Goal: Task Accomplishment & Management: Manage account settings

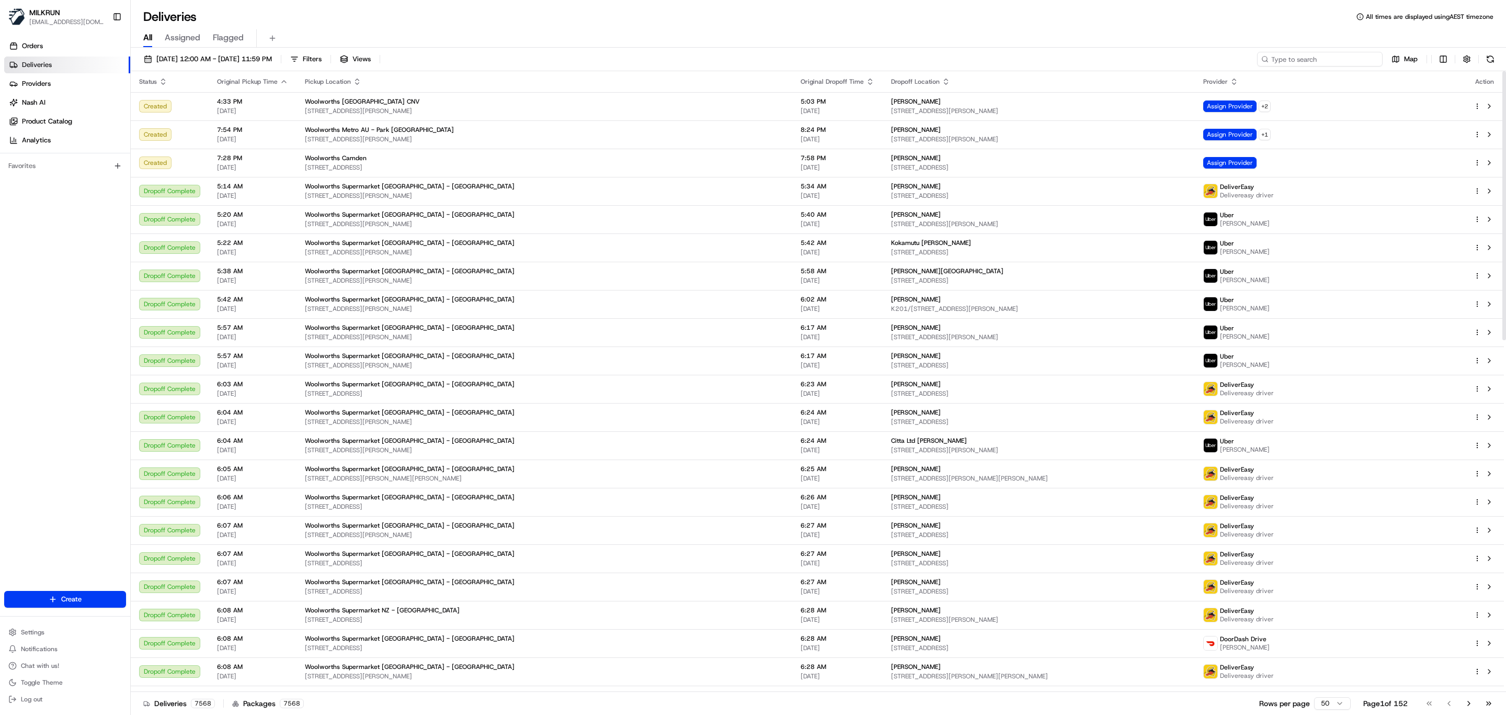
click at [1323, 55] on input at bounding box center [1320, 59] width 126 height 15
paste input "[PERSON_NAME]"
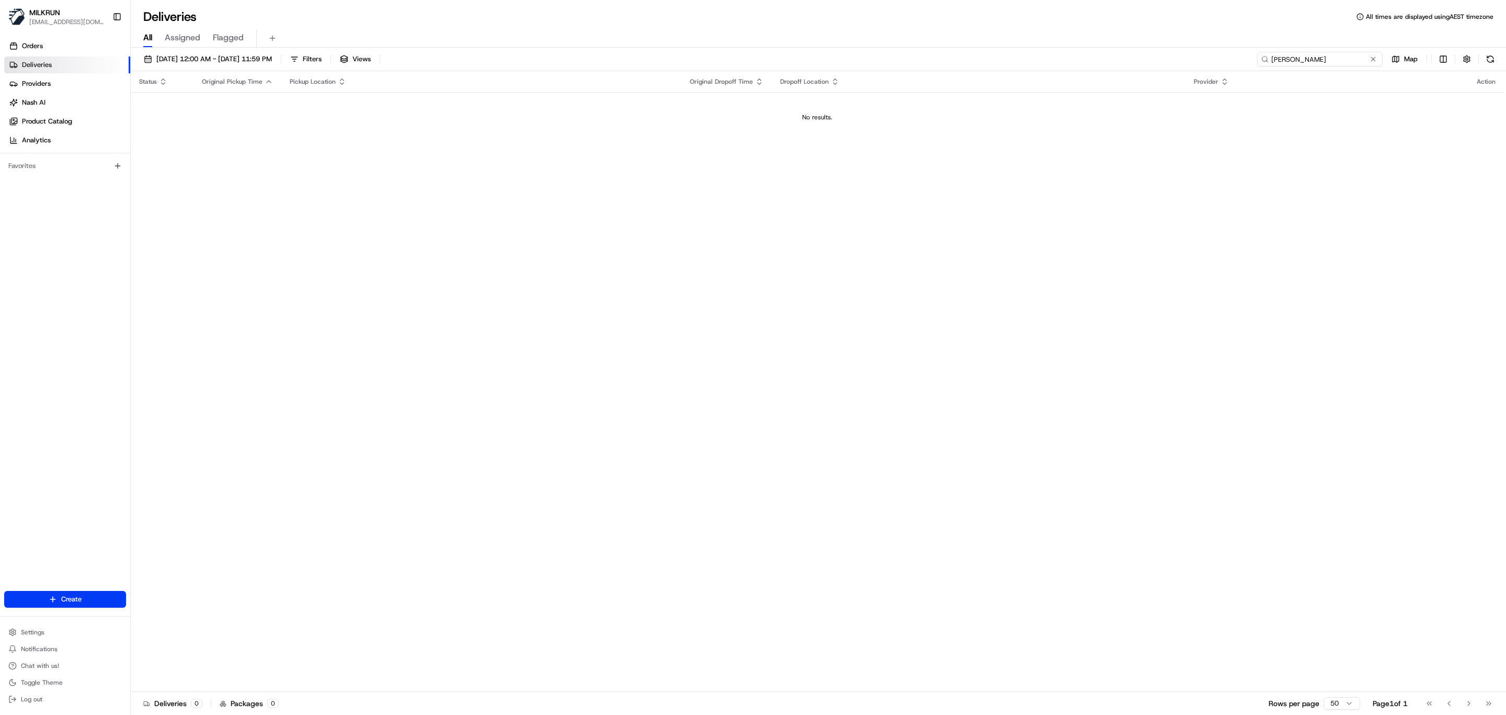
click at [1273, 57] on input "[PERSON_NAME]" at bounding box center [1320, 59] width 126 height 15
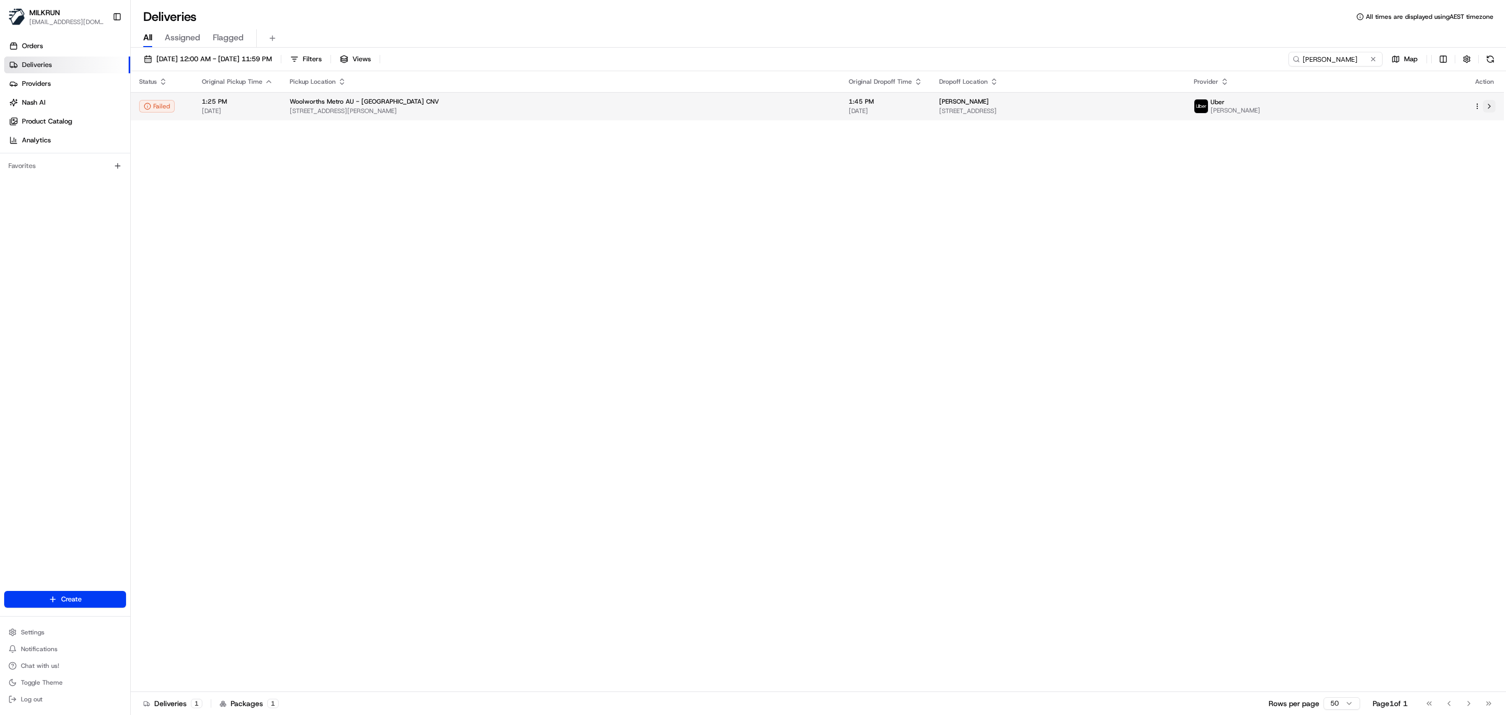
click at [1494, 109] on button at bounding box center [1489, 106] width 13 height 13
drag, startPoint x: 1342, startPoint y: 63, endPoint x: 1132, endPoint y: 63, distance: 210.3
click at [1132, 63] on div "20/08/2025 12:00 AM - 20/08/2025 11:59 PM Filters Views LJ Hill Map" at bounding box center [819, 61] width 1376 height 19
paste input "[PERSON_NAME] S."
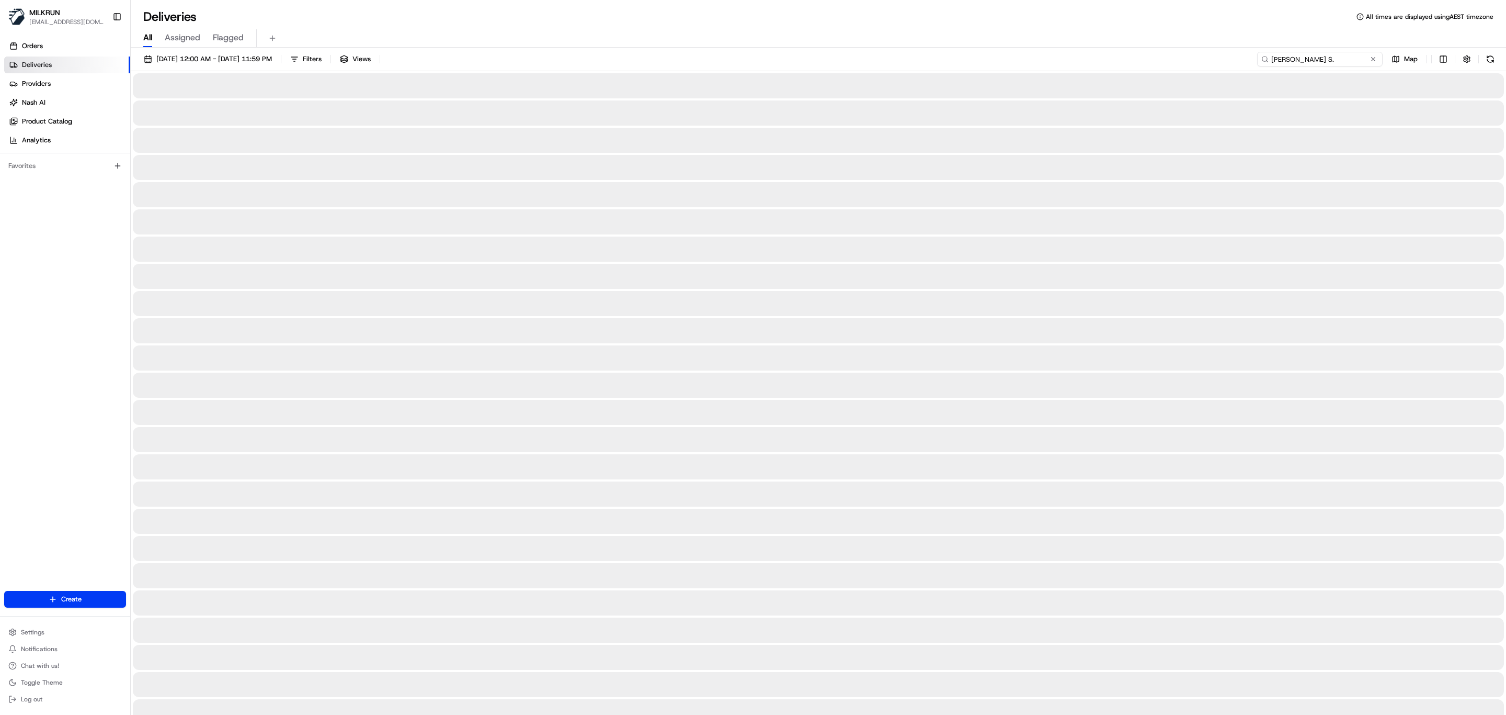
drag, startPoint x: 1271, startPoint y: 55, endPoint x: 1303, endPoint y: 82, distance: 41.6
click at [1274, 62] on input "[PERSON_NAME] S." at bounding box center [1320, 59] width 126 height 15
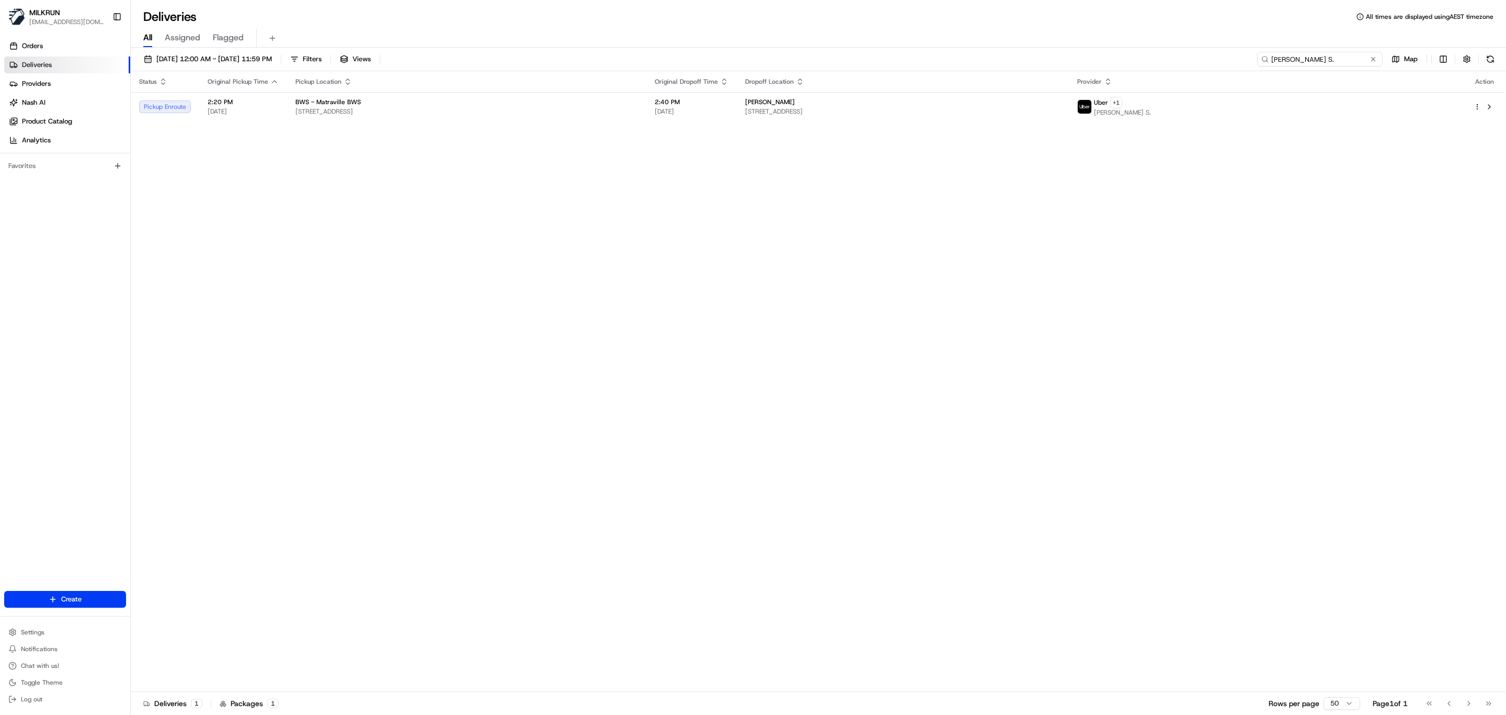
type input "[PERSON_NAME] S."
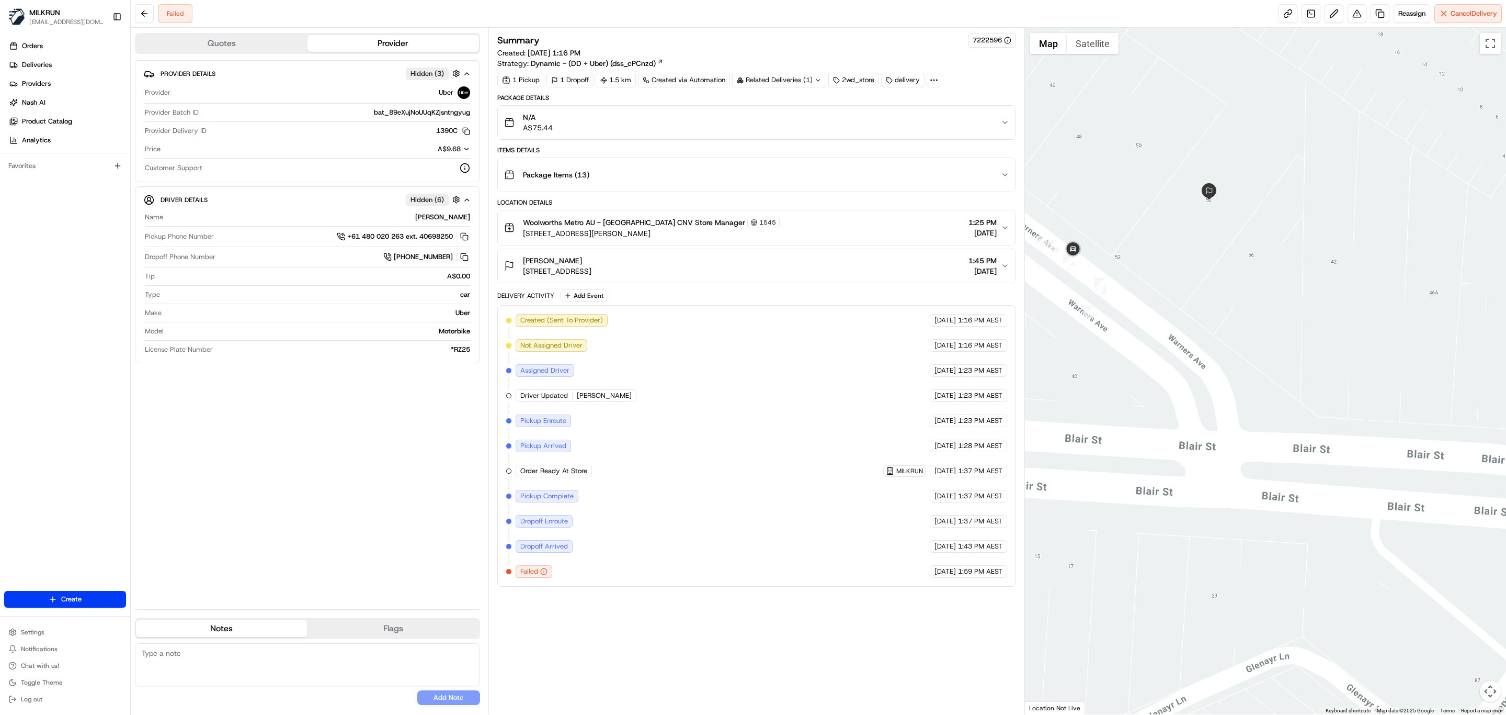
drag, startPoint x: 1149, startPoint y: 137, endPoint x: 1241, endPoint y: 276, distance: 167.3
click at [1241, 276] on div at bounding box center [1266, 371] width 482 height 686
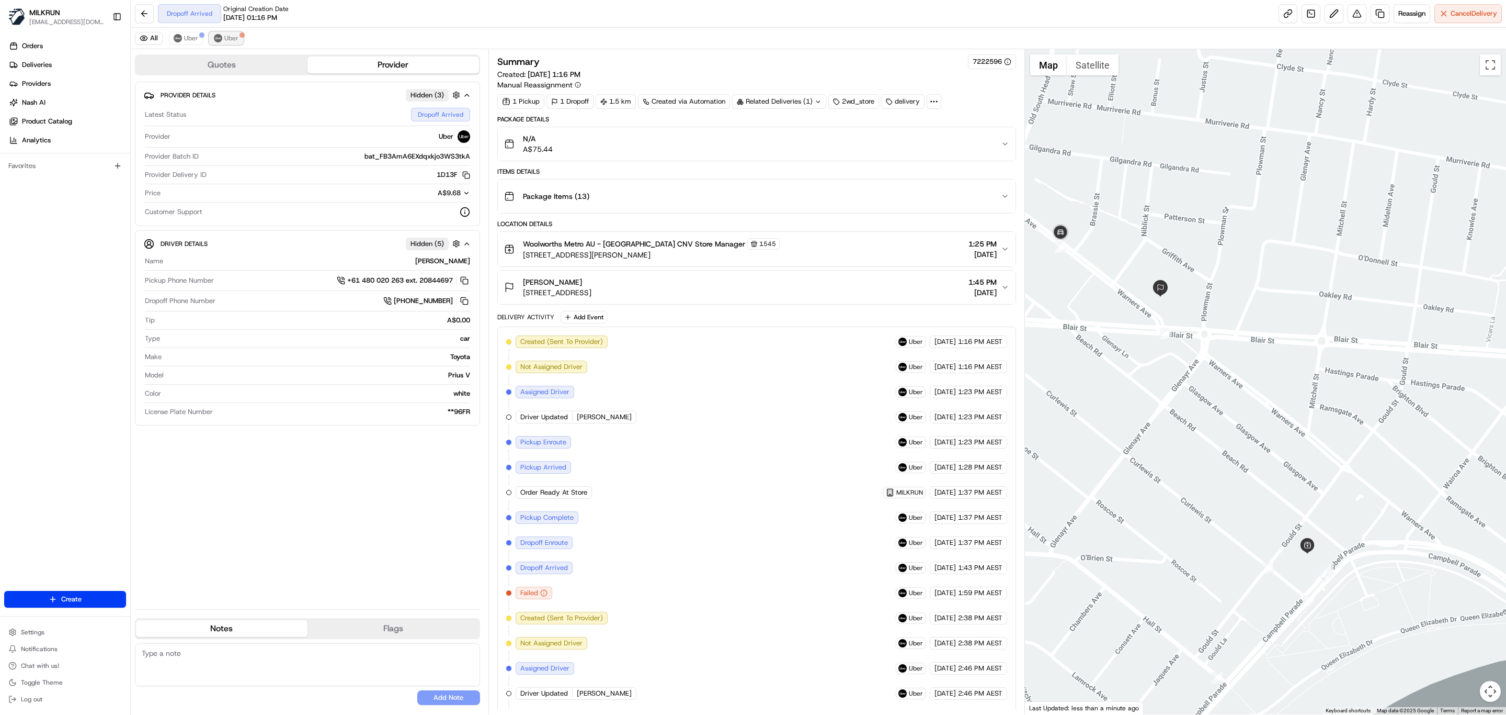
click at [225, 37] on span "Uber" at bounding box center [231, 38] width 14 height 8
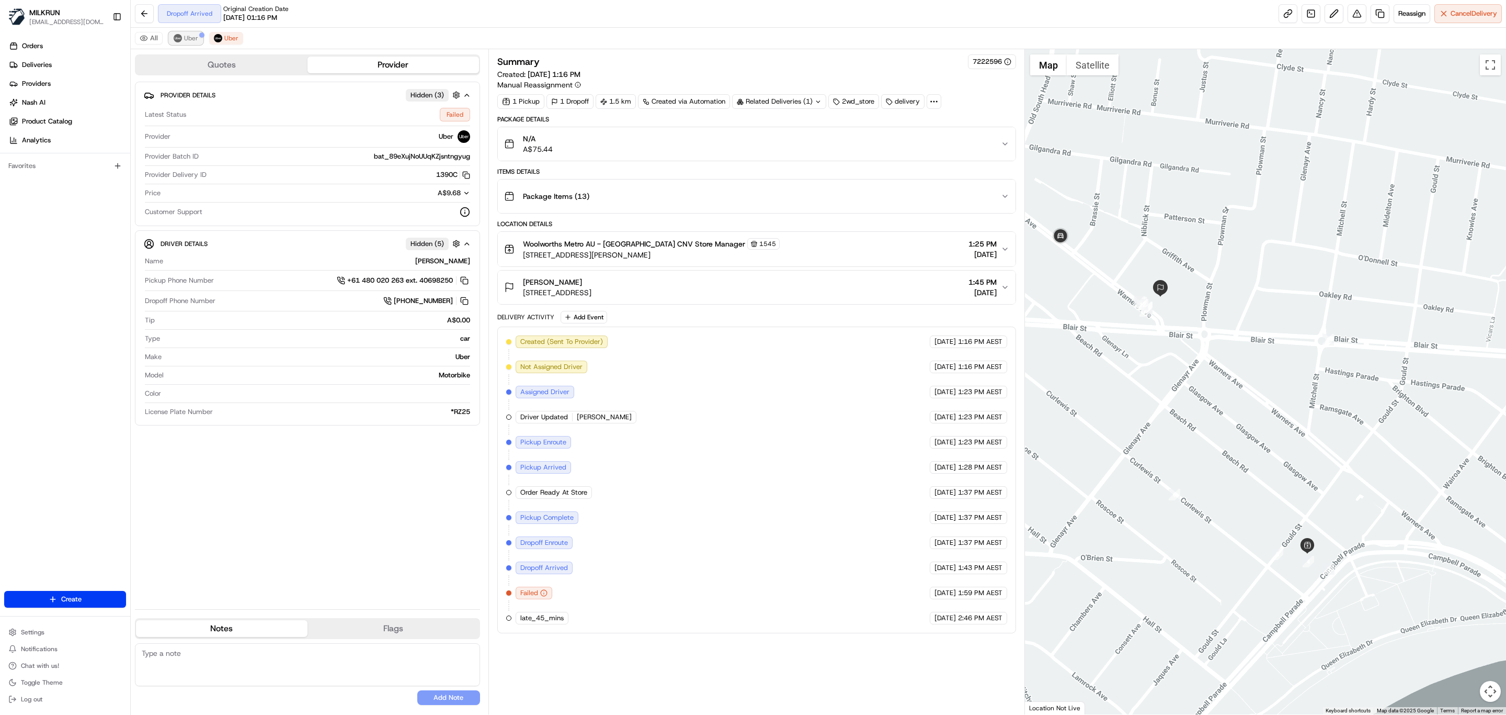
click at [181, 40] on img at bounding box center [178, 38] width 8 height 8
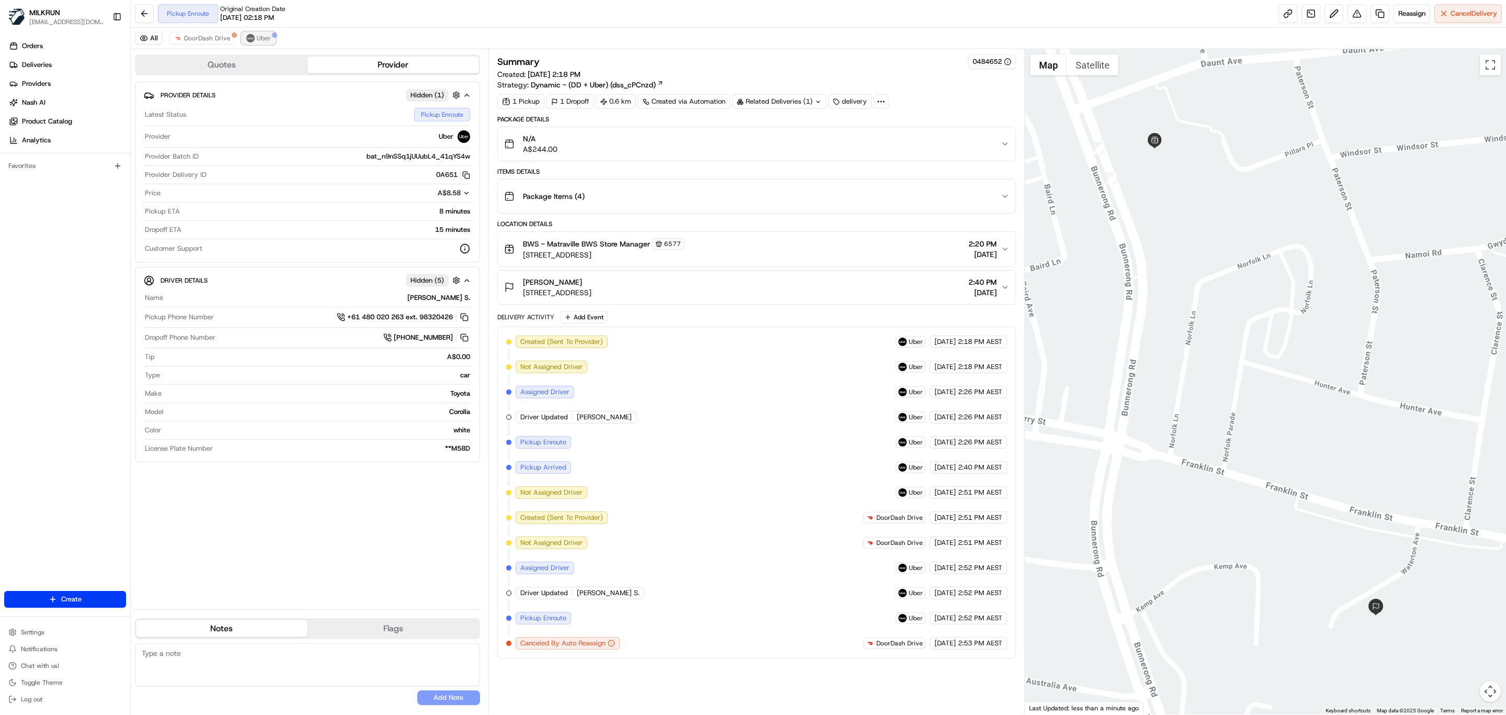
click at [260, 35] on span "Uber" at bounding box center [264, 38] width 14 height 8
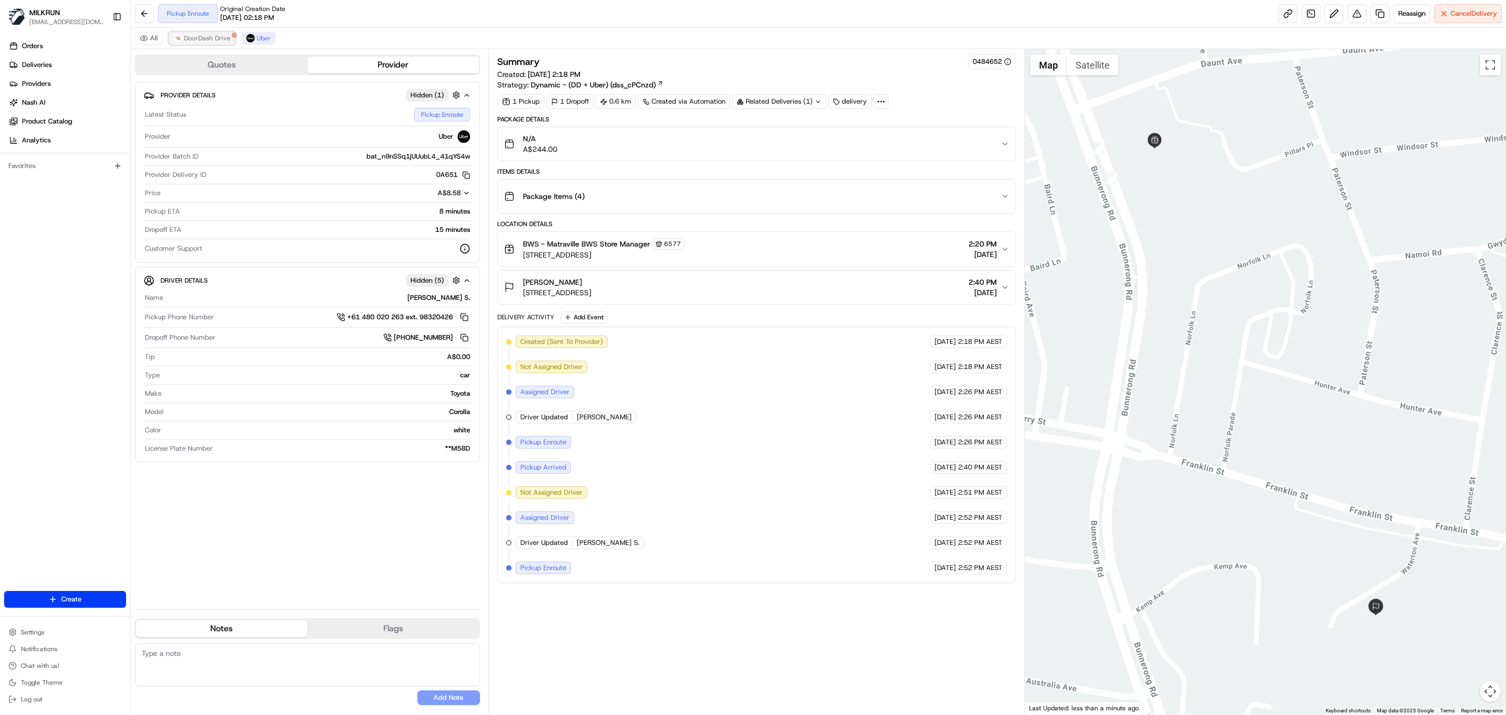
click at [201, 36] on span "DoorDash Drive" at bounding box center [207, 38] width 47 height 8
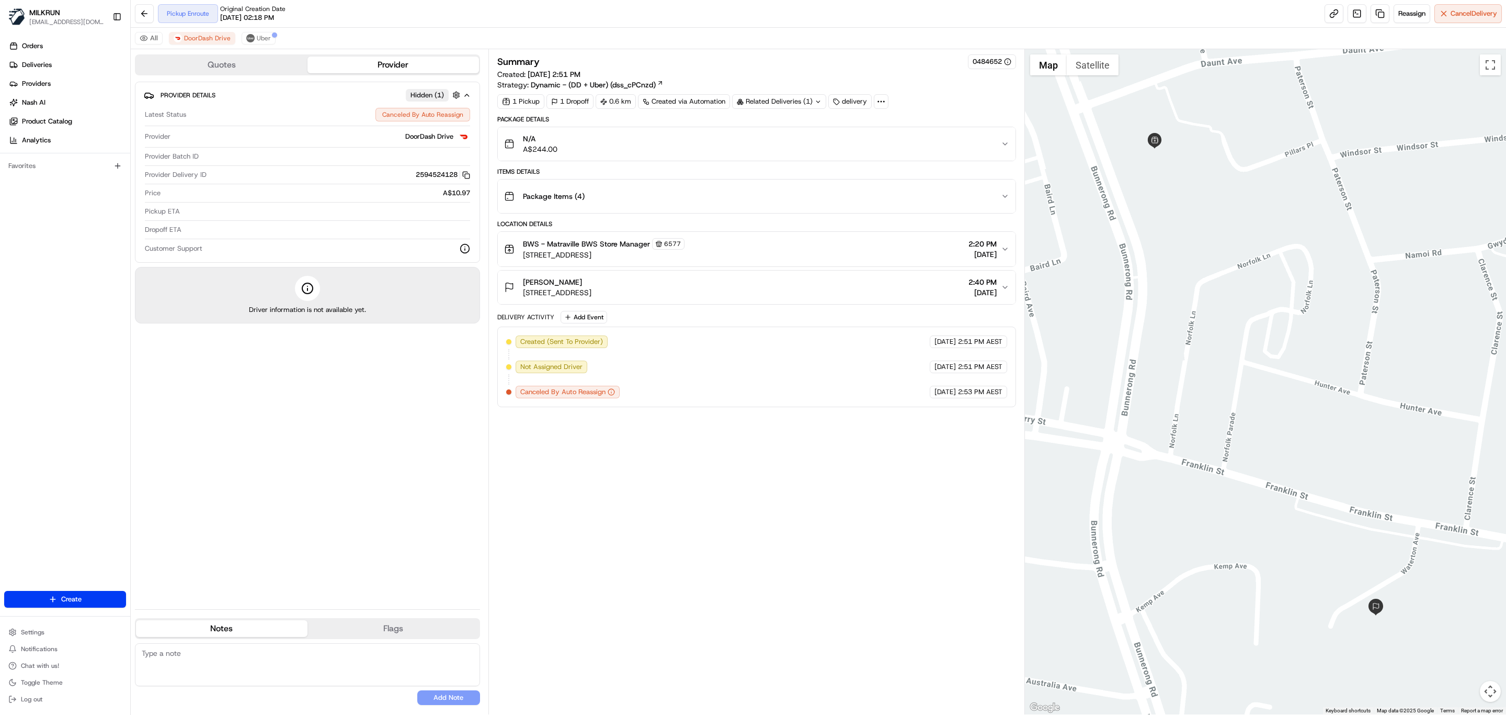
click at [700, 515] on div "Summary 0484652 Created: 20/08/2025 2:51 PM Strategy: Dynamic - (DD + Uber) (ds…" at bounding box center [756, 381] width 519 height 654
click at [247, 35] on img at bounding box center [250, 38] width 8 height 8
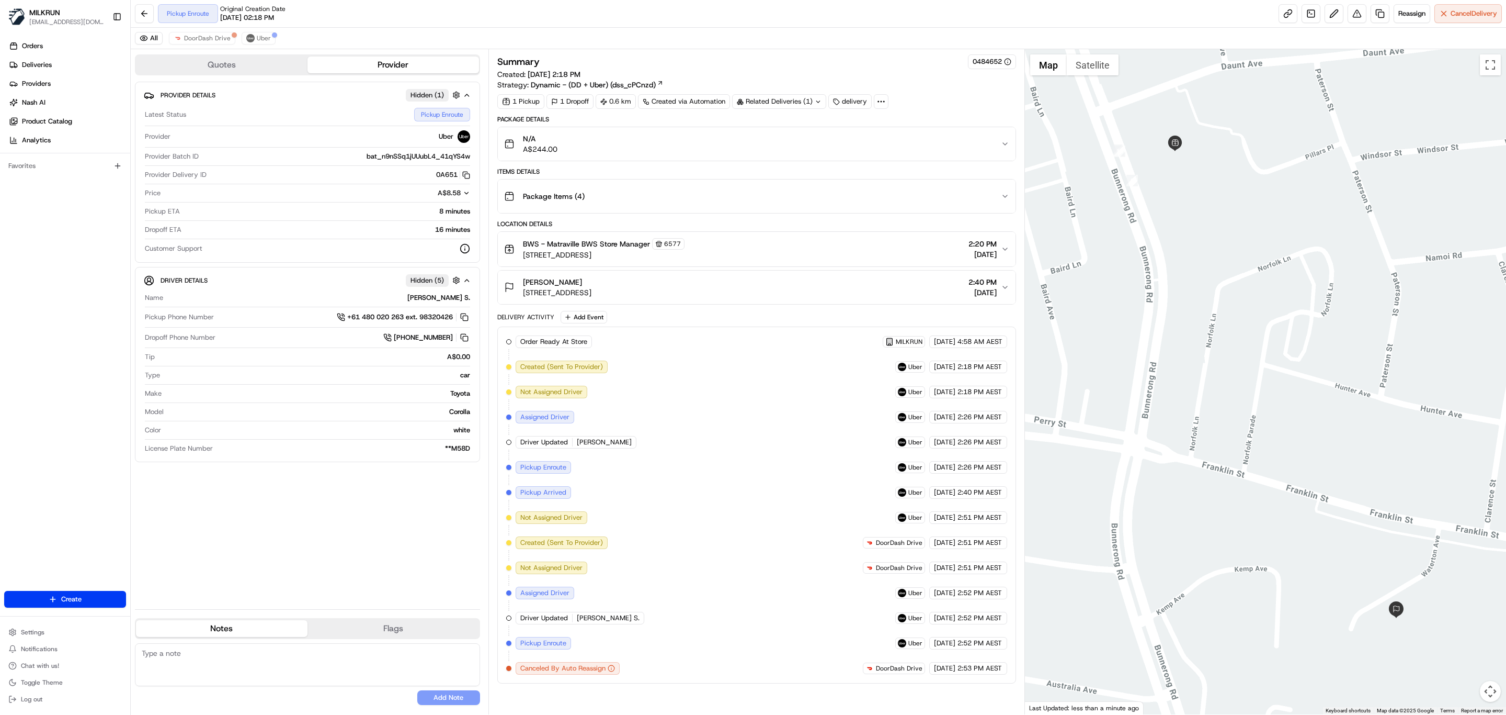
drag, startPoint x: 1253, startPoint y: 490, endPoint x: 1273, endPoint y: 491, distance: 19.9
click at [1273, 491] on div at bounding box center [1266, 381] width 482 height 665
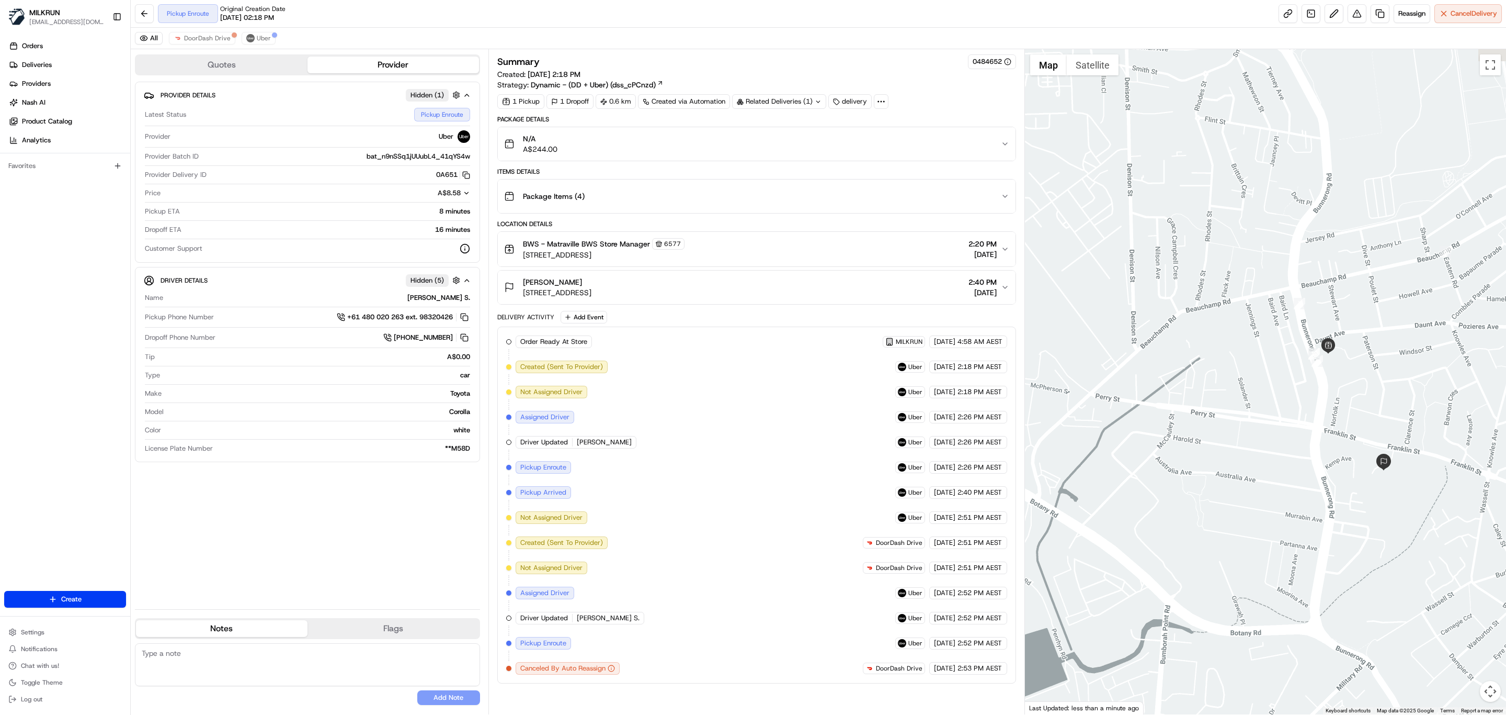
drag, startPoint x: 1159, startPoint y: 362, endPoint x: 1290, endPoint y: 404, distance: 137.6
click at [1290, 404] on div at bounding box center [1266, 381] width 482 height 665
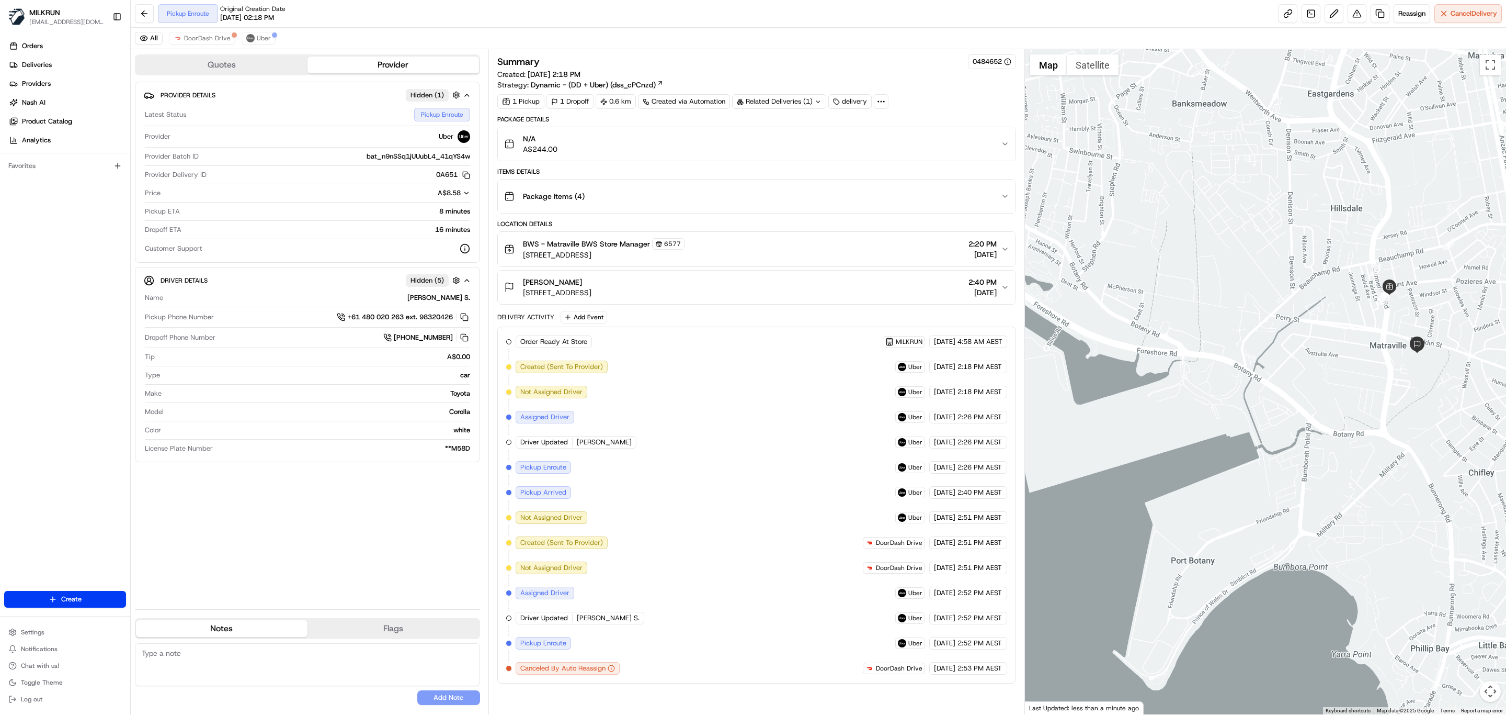
drag, startPoint x: 1209, startPoint y: 457, endPoint x: 1230, endPoint y: 361, distance: 98.1
click at [1273, 375] on div at bounding box center [1266, 381] width 482 height 665
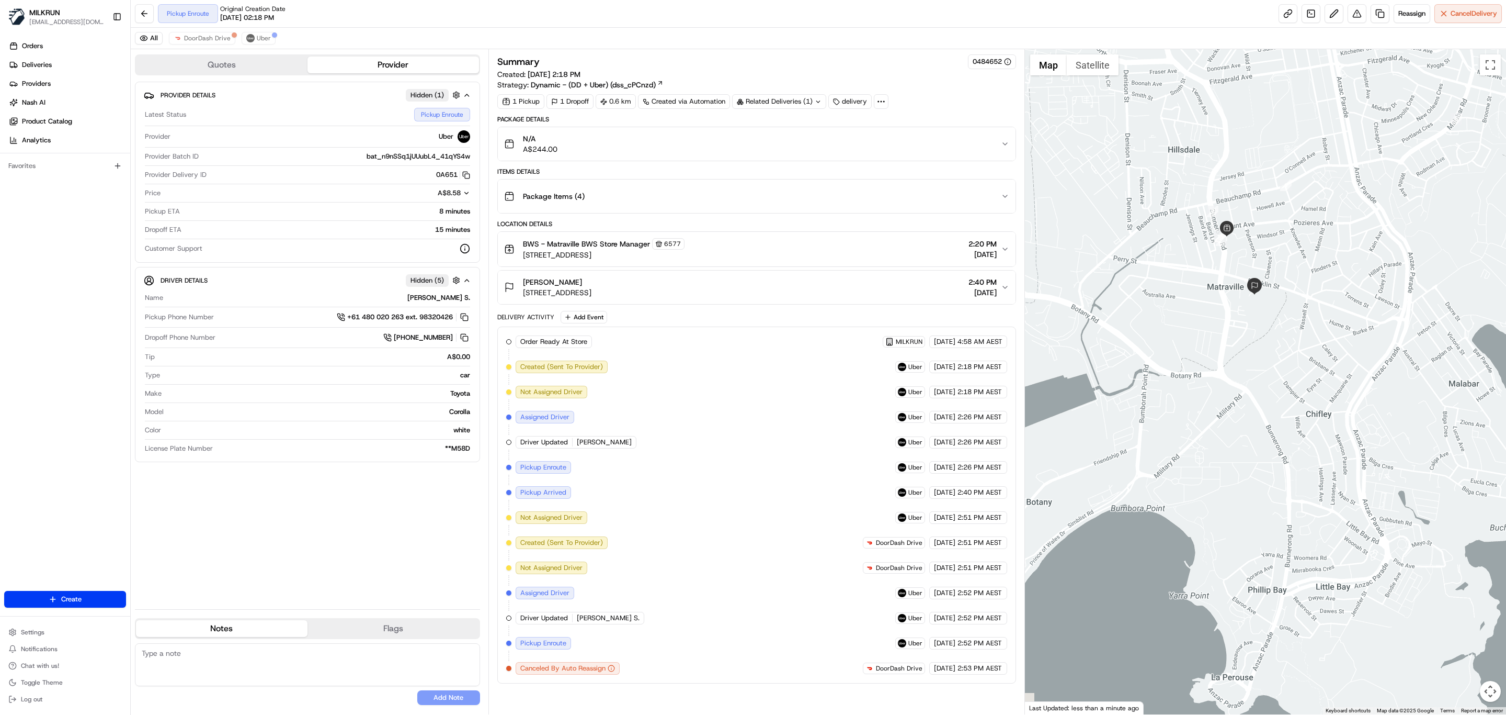
drag, startPoint x: 1207, startPoint y: 292, endPoint x: 1273, endPoint y: 292, distance: 65.9
click at [1273, 292] on div "To navigate, press the arrow keys." at bounding box center [1266, 381] width 482 height 665
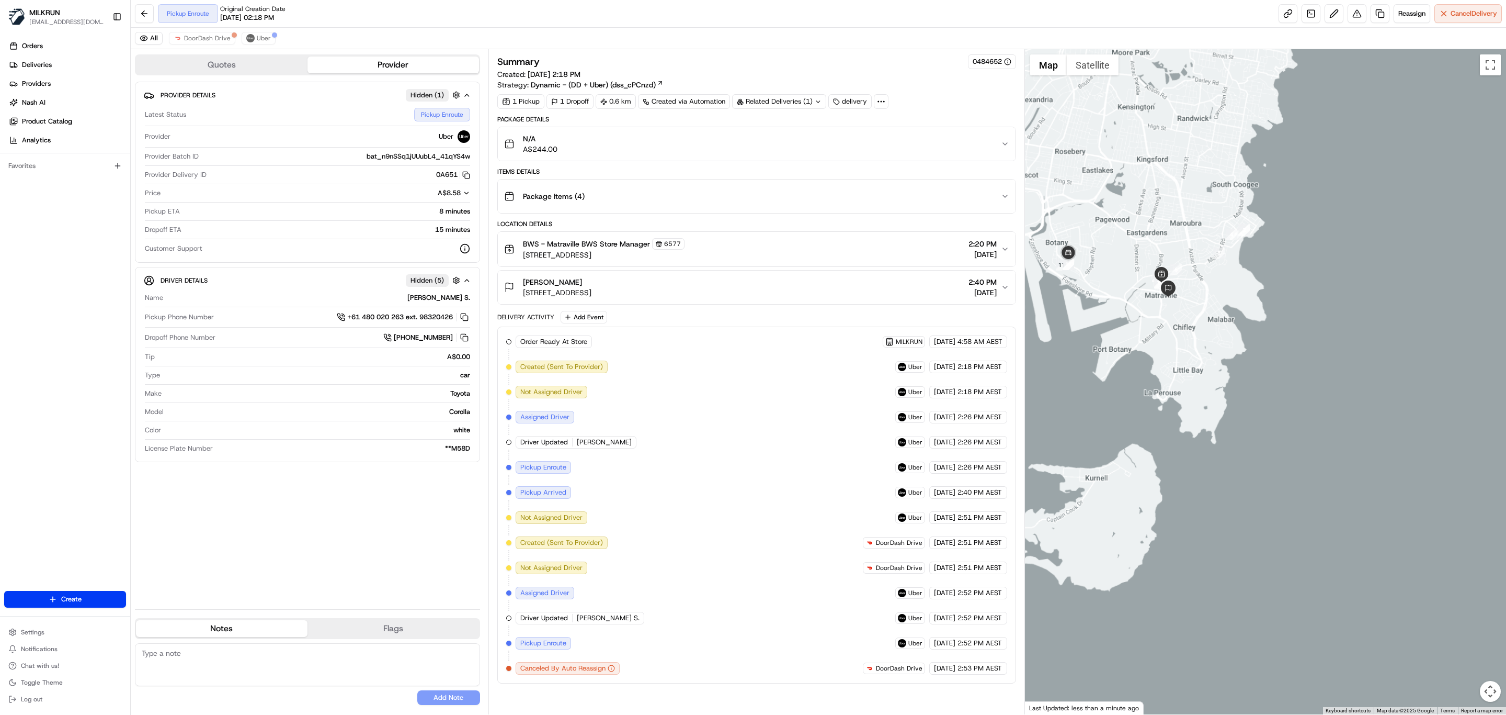
drag, startPoint x: 1116, startPoint y: 298, endPoint x: 1166, endPoint y: 312, distance: 52.2
click at [1166, 312] on div "To navigate, press the arrow keys." at bounding box center [1266, 381] width 482 height 665
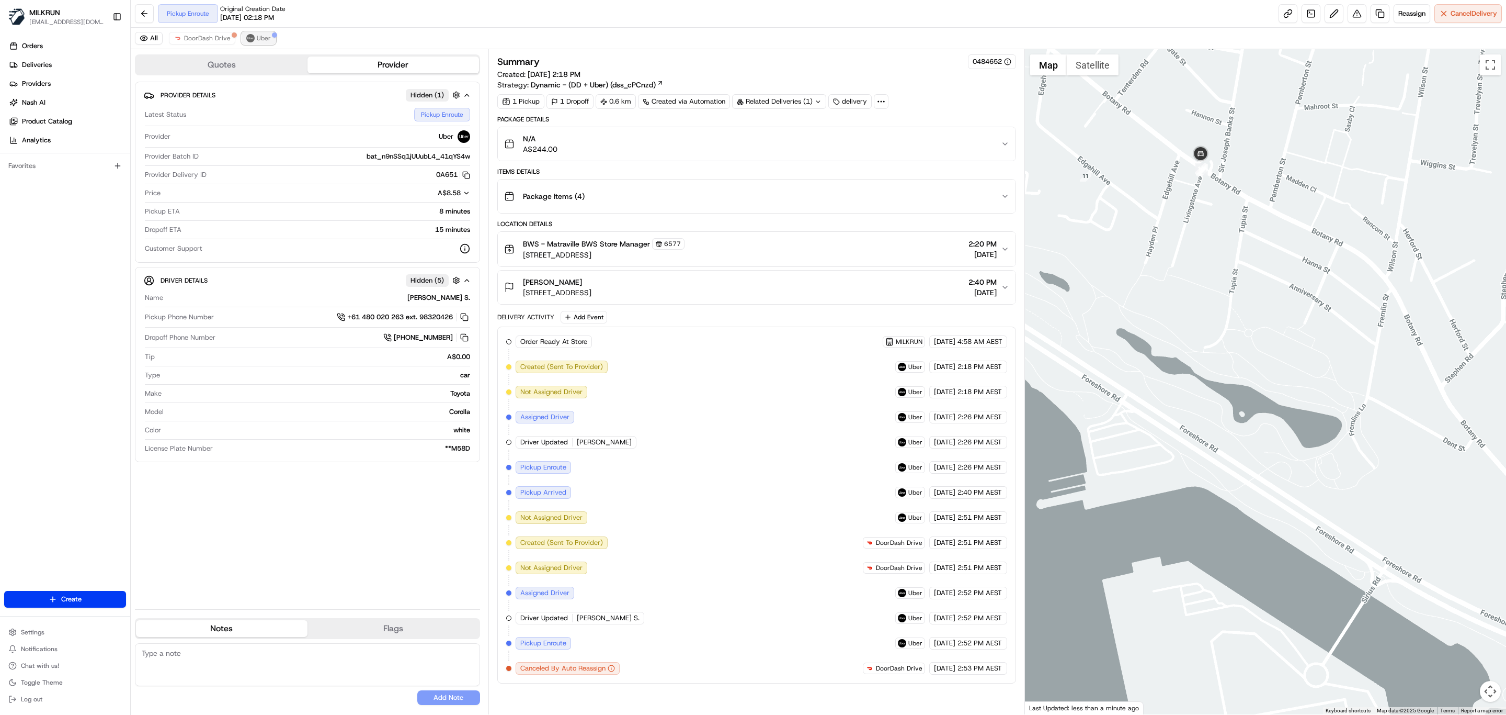
click at [265, 39] on span "Uber" at bounding box center [264, 38] width 14 height 8
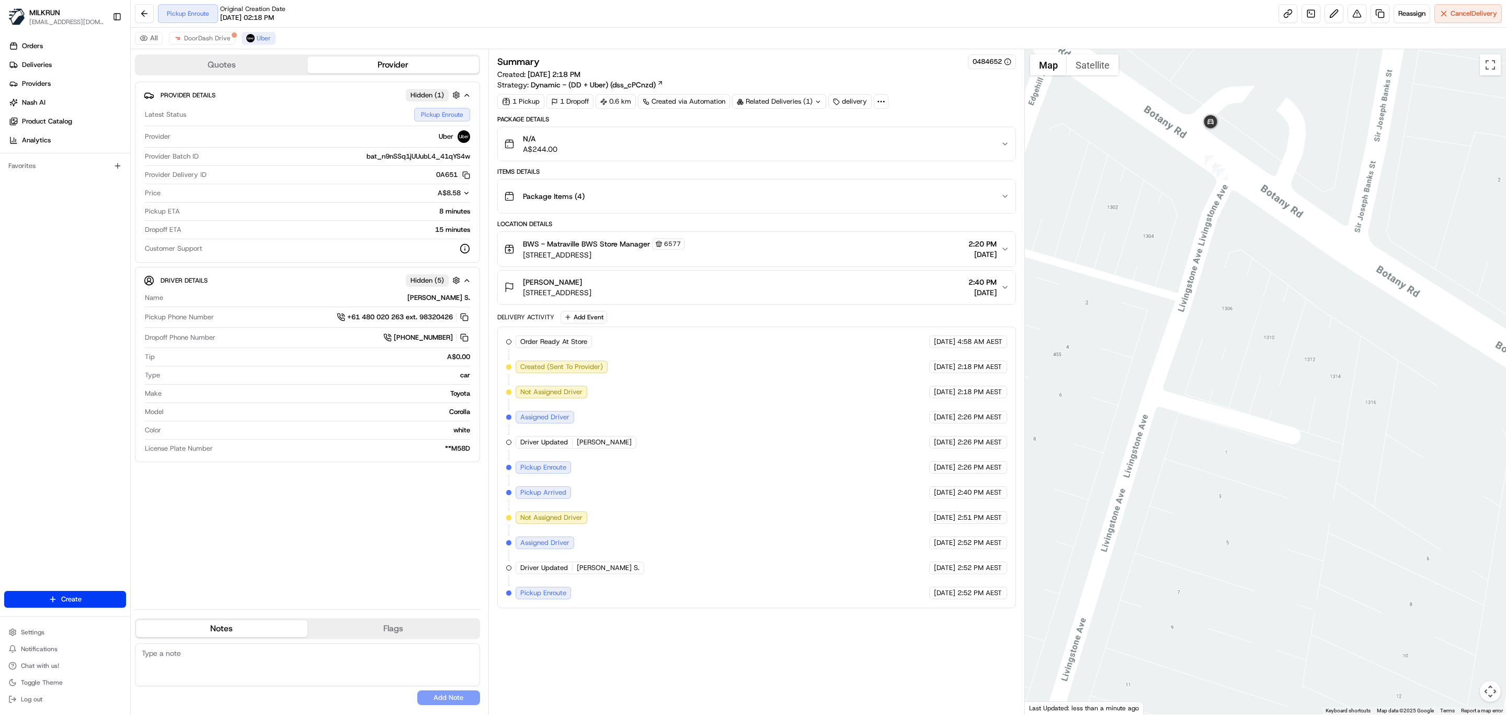
drag, startPoint x: 1202, startPoint y: 155, endPoint x: 1221, endPoint y: 253, distance: 99.1
click at [1221, 253] on div at bounding box center [1266, 381] width 482 height 665
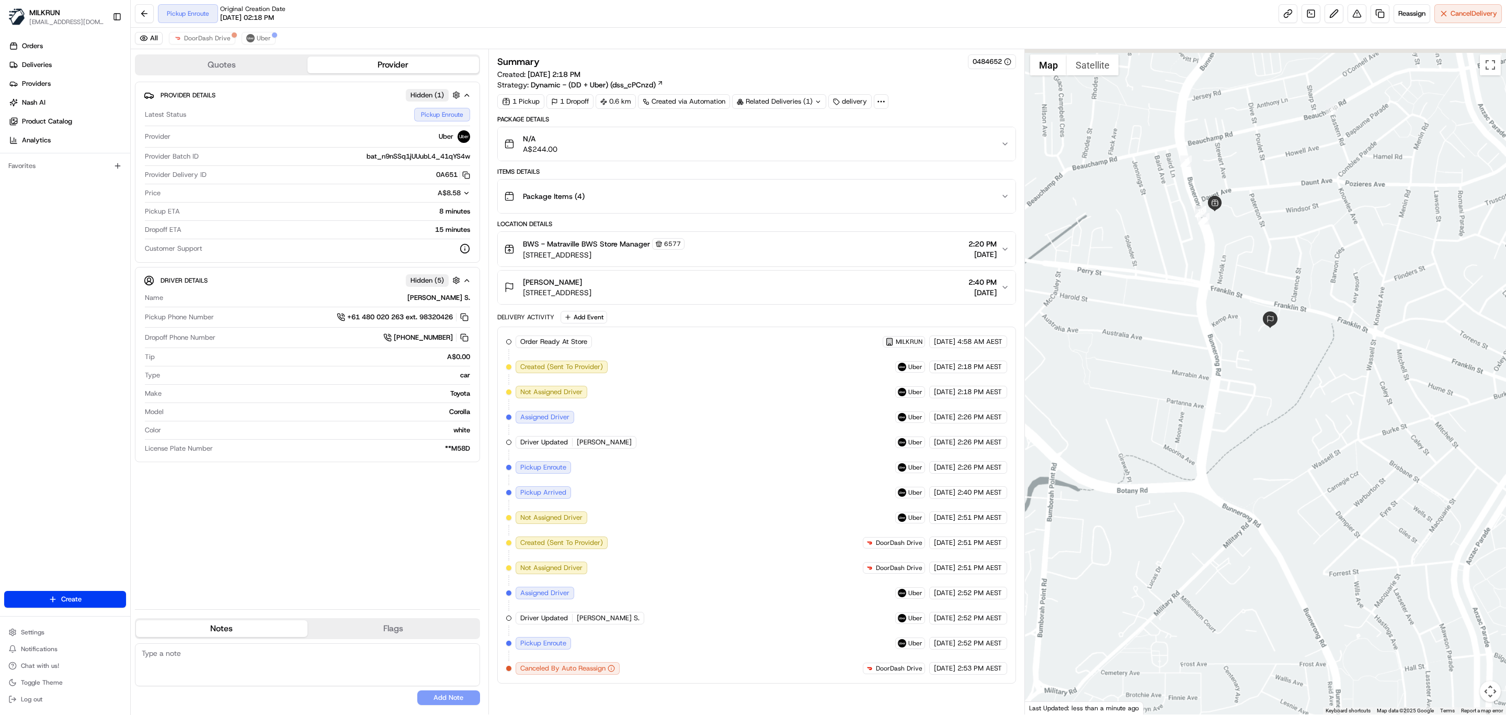
drag, startPoint x: 1174, startPoint y: 297, endPoint x: 1276, endPoint y: 307, distance: 102.0
click at [1276, 307] on div at bounding box center [1266, 381] width 482 height 665
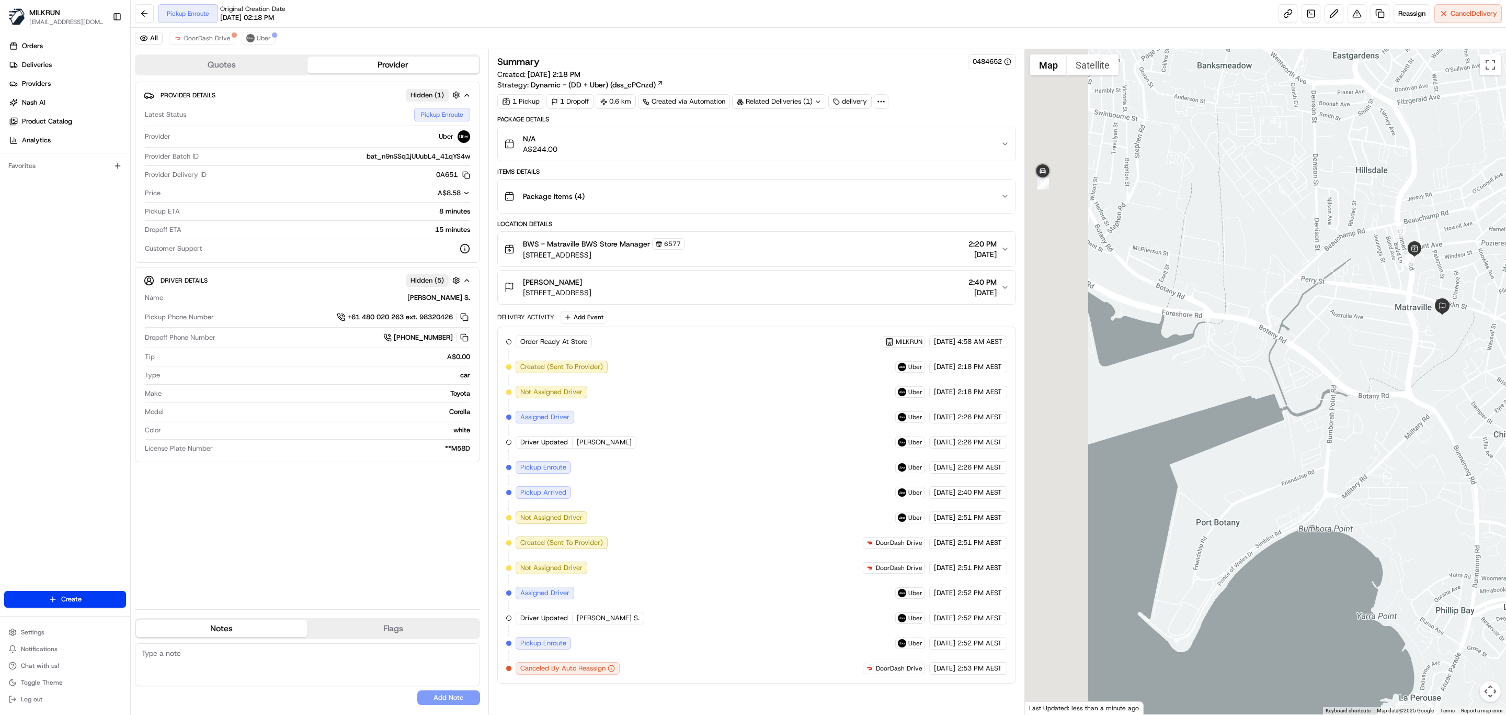
drag, startPoint x: 1126, startPoint y: 293, endPoint x: 1265, endPoint y: 292, distance: 139.7
click at [1265, 292] on div at bounding box center [1266, 381] width 482 height 665
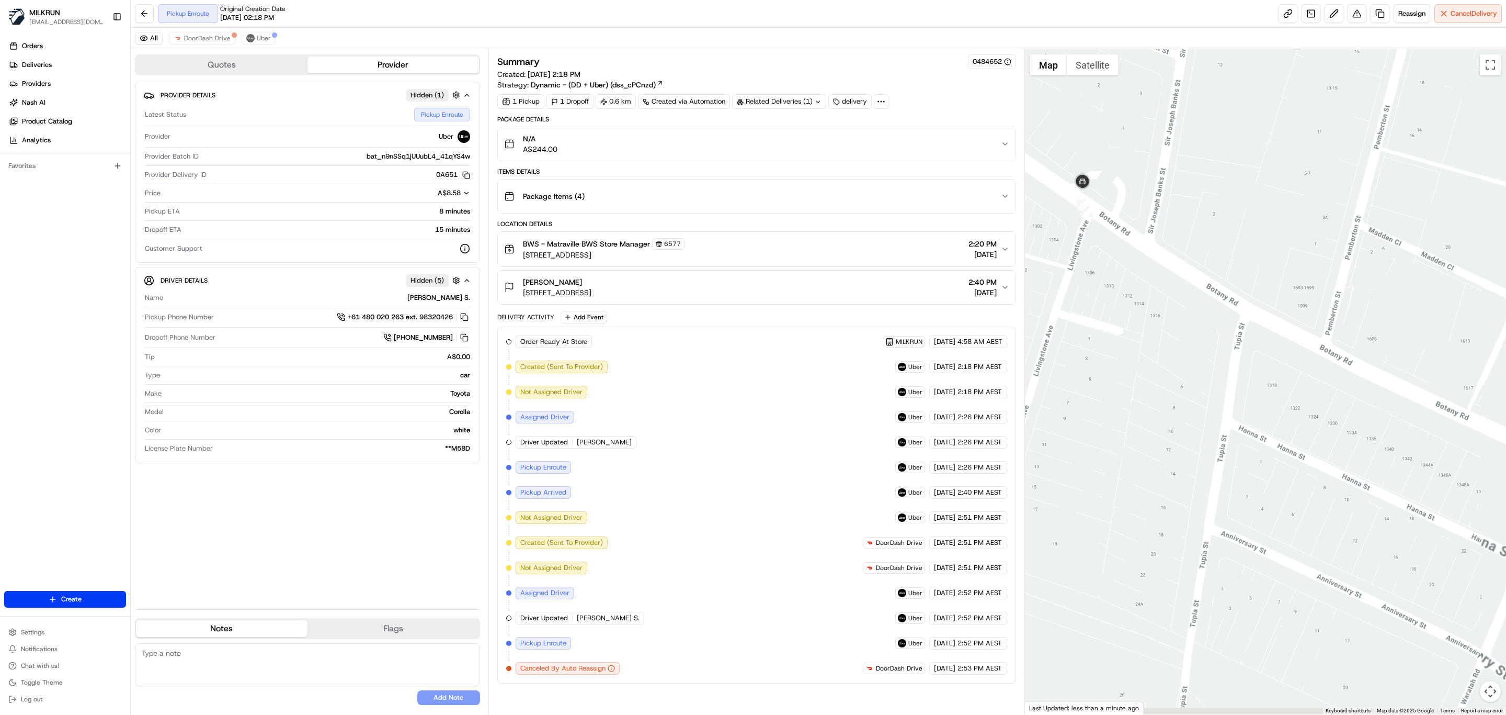
drag, startPoint x: 1120, startPoint y: 211, endPoint x: 1185, endPoint y: 223, distance: 65.6
click at [1185, 223] on div at bounding box center [1266, 381] width 482 height 665
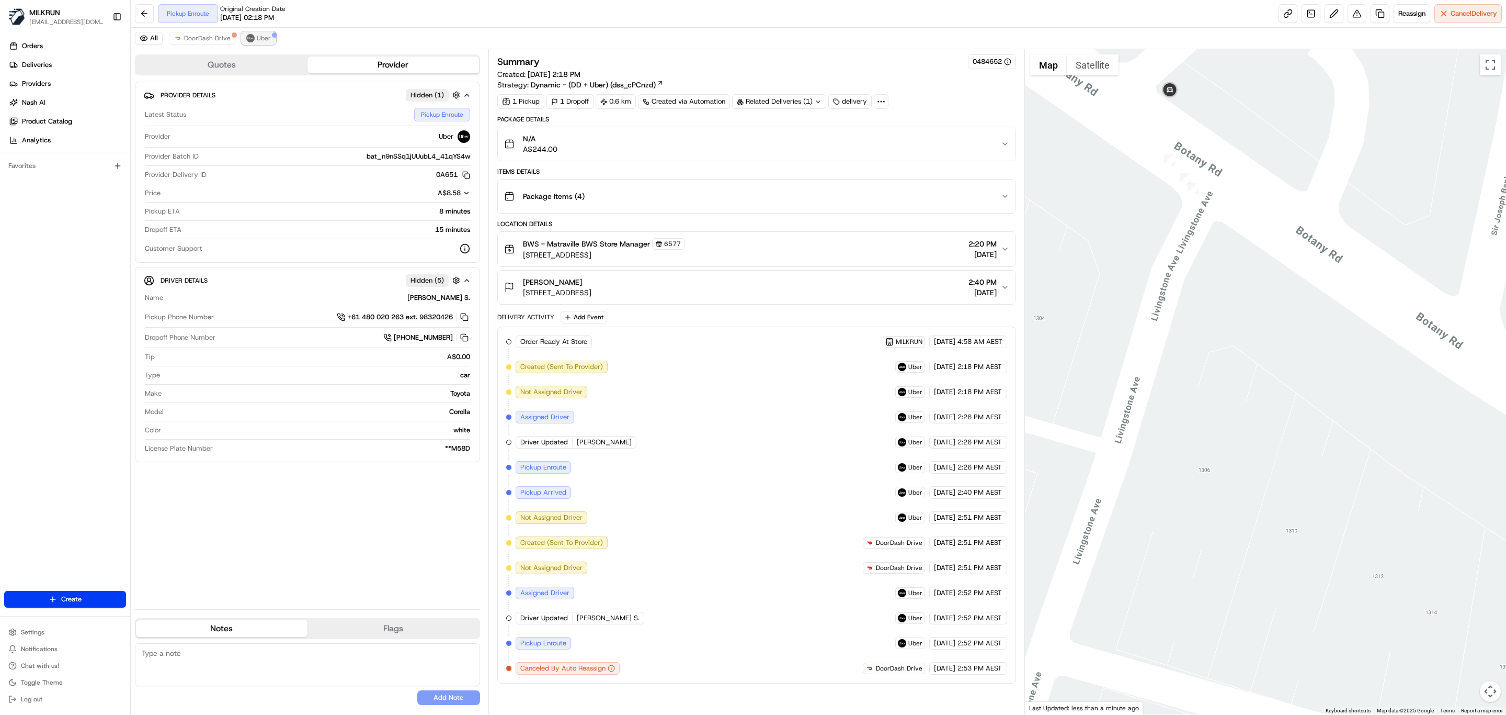
click at [259, 38] on span "Uber" at bounding box center [264, 38] width 14 height 8
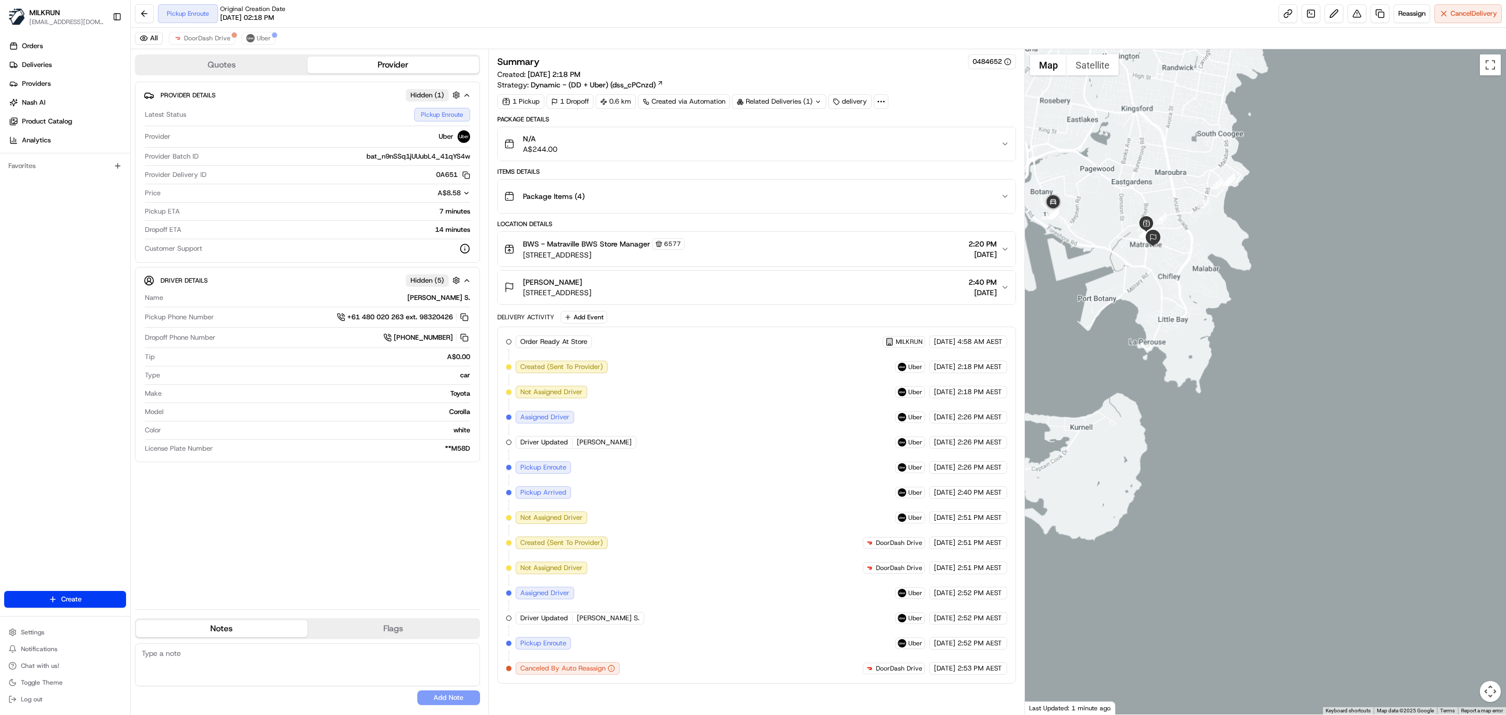
drag, startPoint x: 1121, startPoint y: 234, endPoint x: 1186, endPoint y: 250, distance: 67.2
click at [1186, 250] on div at bounding box center [1266, 381] width 482 height 665
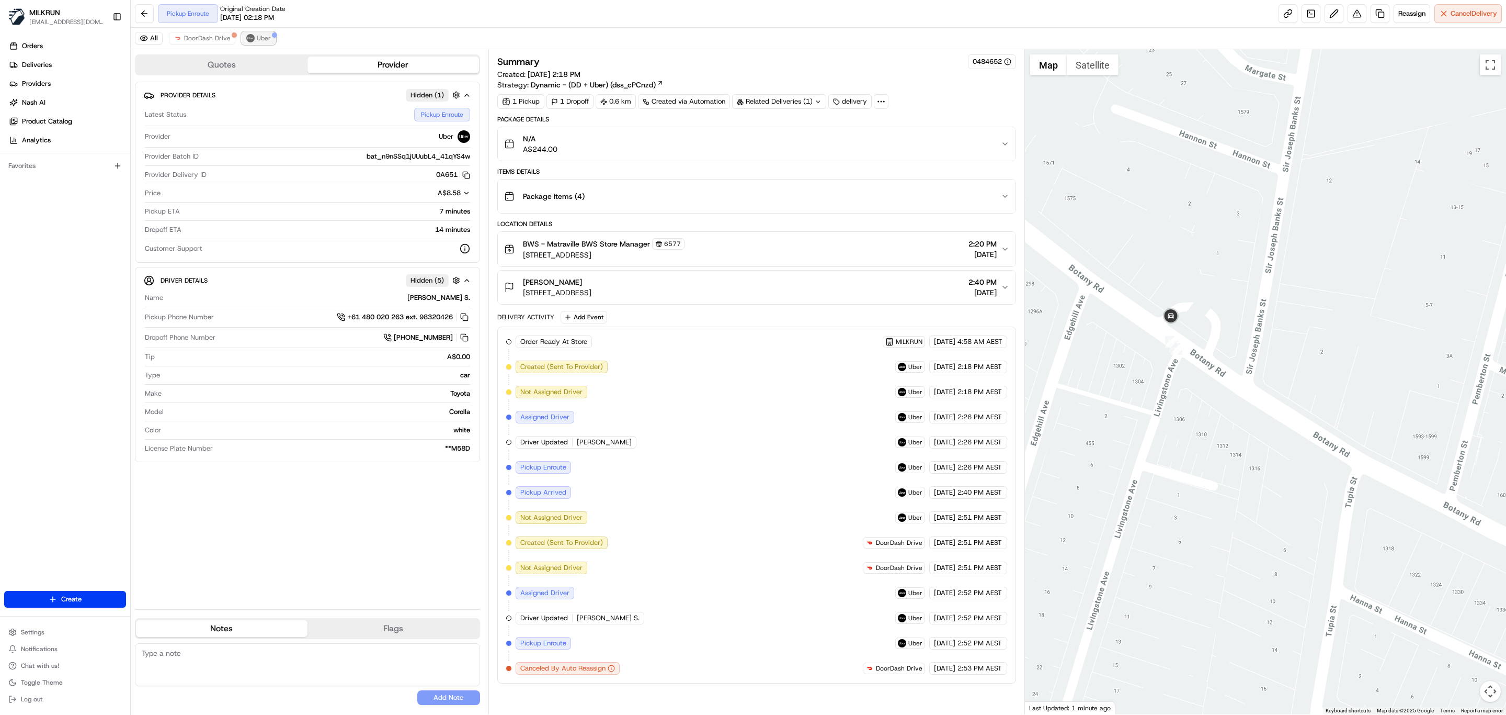
click at [257, 36] on span "Uber" at bounding box center [264, 38] width 14 height 8
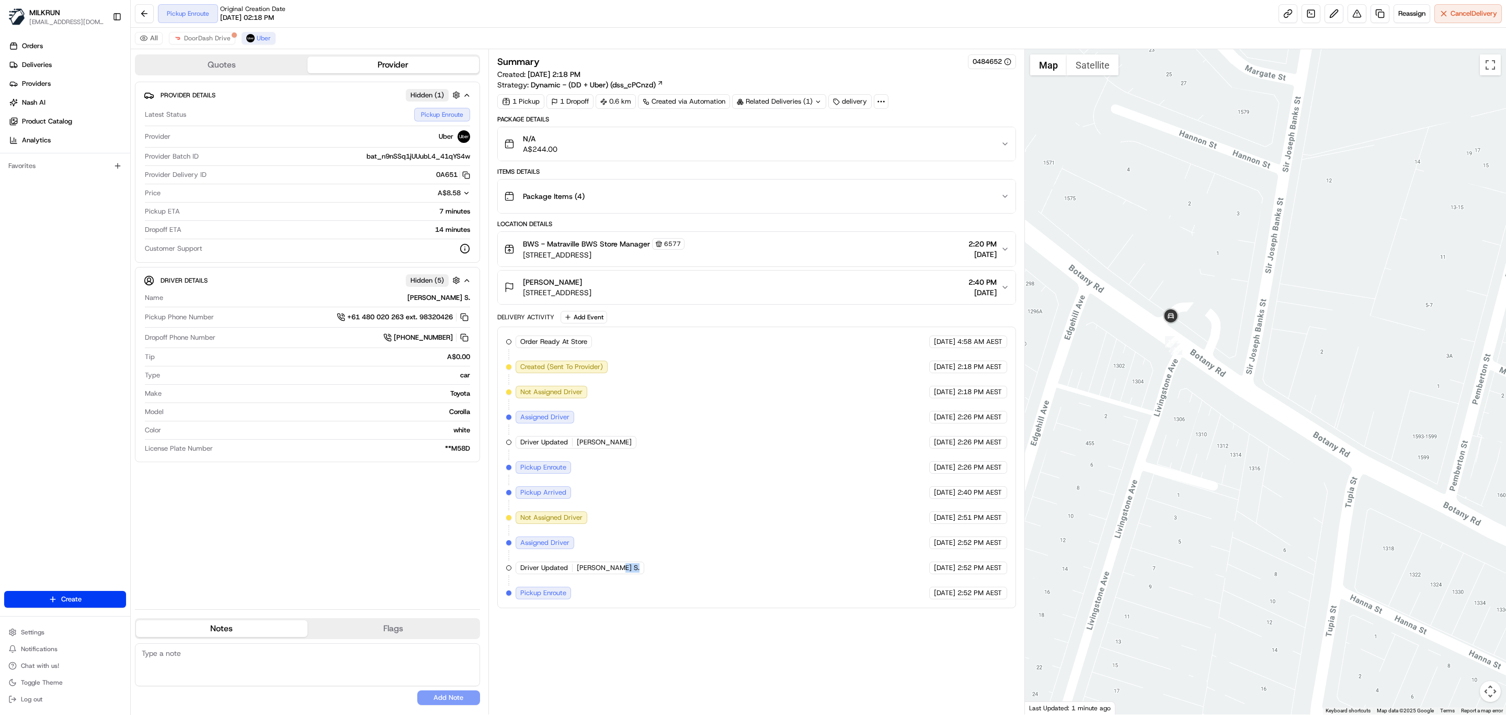
drag, startPoint x: 639, startPoint y: 581, endPoint x: 623, endPoint y: 581, distance: 16.2
click at [623, 574] on div "Driver Updated [PERSON_NAME] S." at bounding box center [580, 567] width 129 height 13
click at [201, 31] on div "All DoorDash Drive Uber" at bounding box center [819, 38] width 1376 height 21
click at [201, 38] on span "DoorDash Drive" at bounding box center [207, 38] width 47 height 8
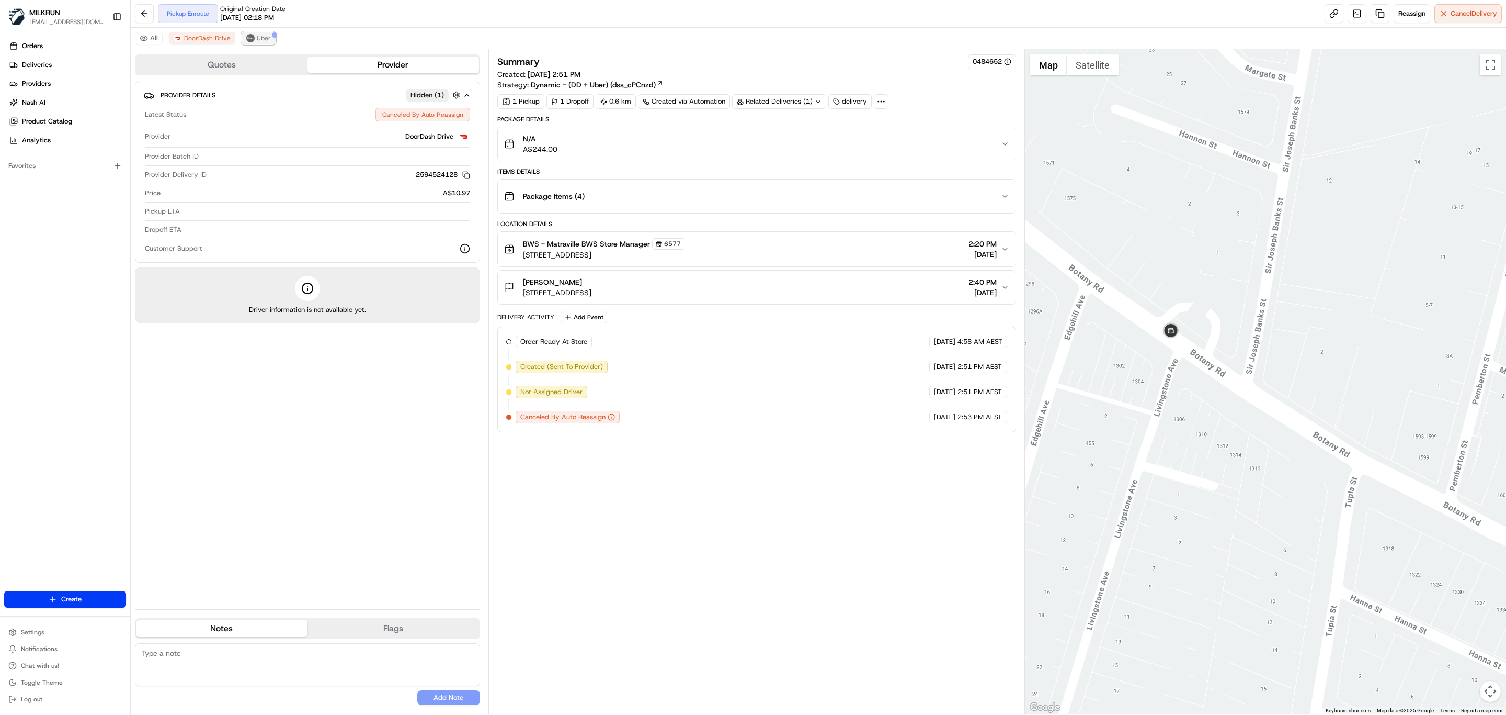
click at [252, 36] on img at bounding box center [250, 38] width 8 height 8
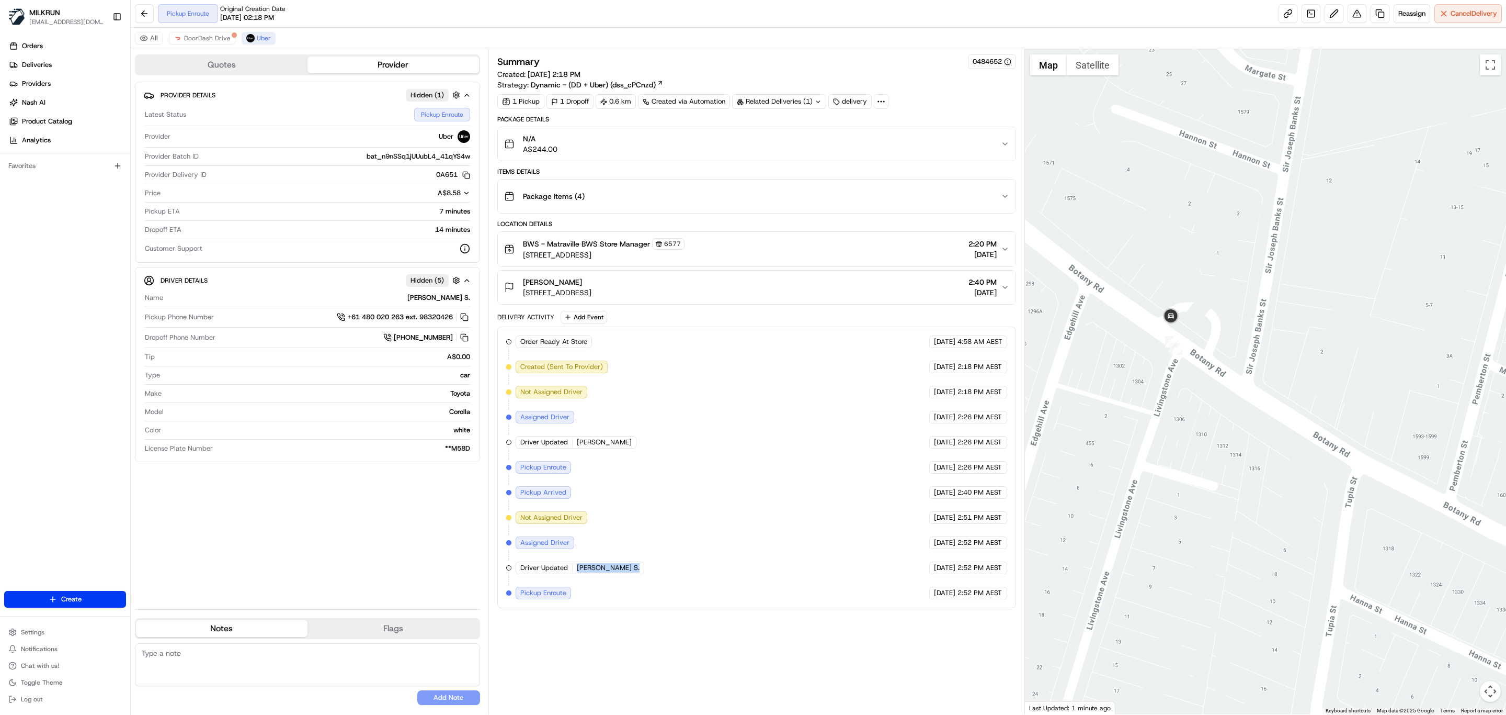
drag, startPoint x: 638, startPoint y: 580, endPoint x: 574, endPoint y: 582, distance: 63.3
click at [574, 574] on div "Driver Updated [PERSON_NAME] S." at bounding box center [580, 567] width 129 height 13
copy span "[PERSON_NAME] S."
click at [1255, 476] on div at bounding box center [1266, 381] width 482 height 665
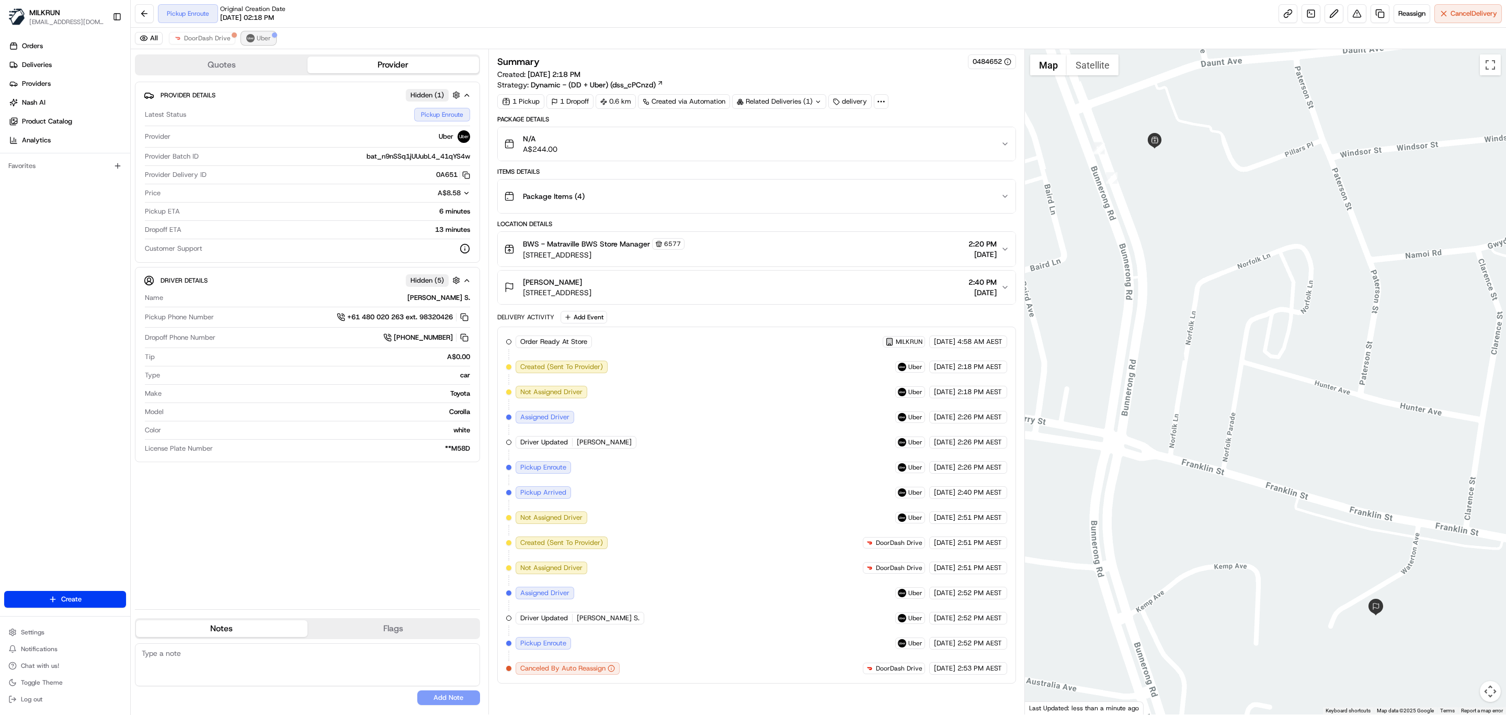
click at [266, 38] on span "Uber" at bounding box center [264, 38] width 14 height 8
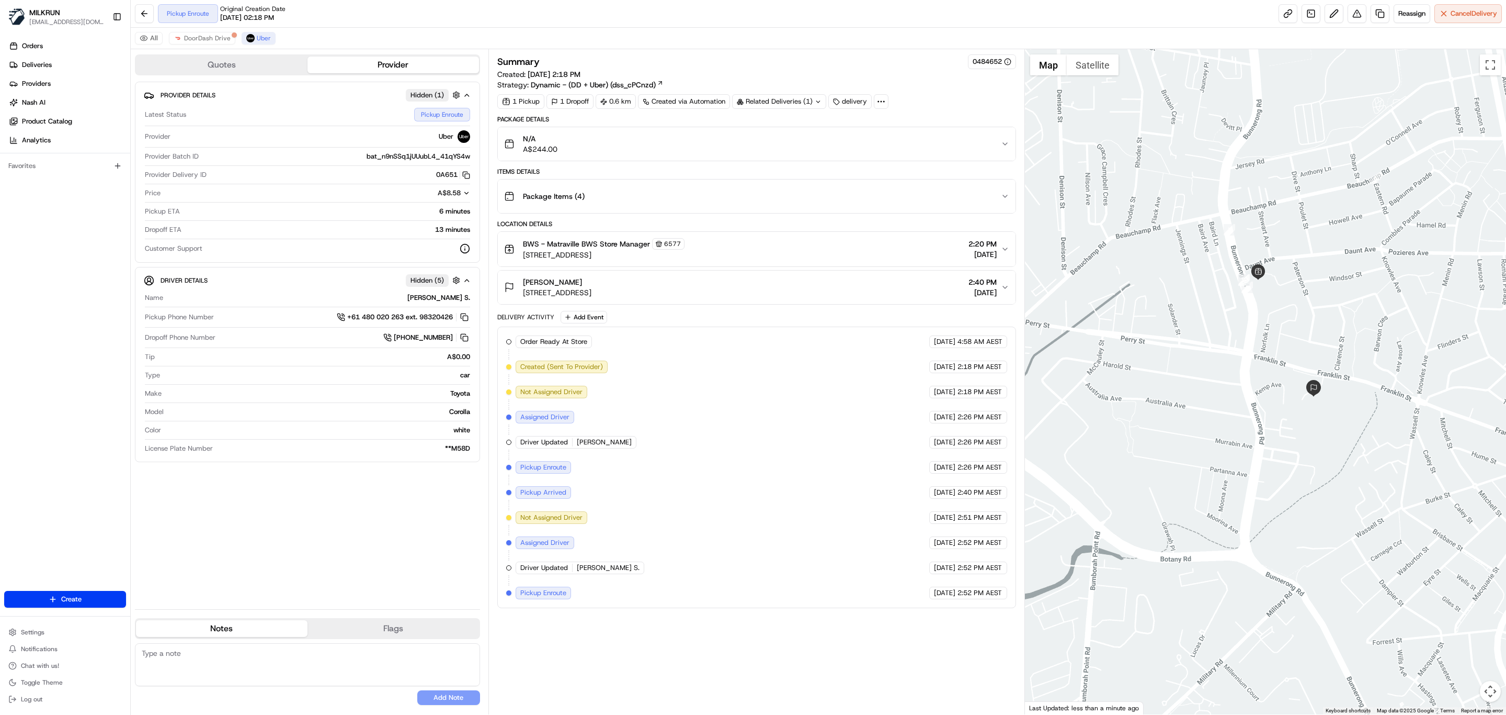
drag, startPoint x: 1196, startPoint y: 300, endPoint x: 1272, endPoint y: 311, distance: 76.0
click at [1272, 311] on div at bounding box center [1266, 381] width 482 height 665
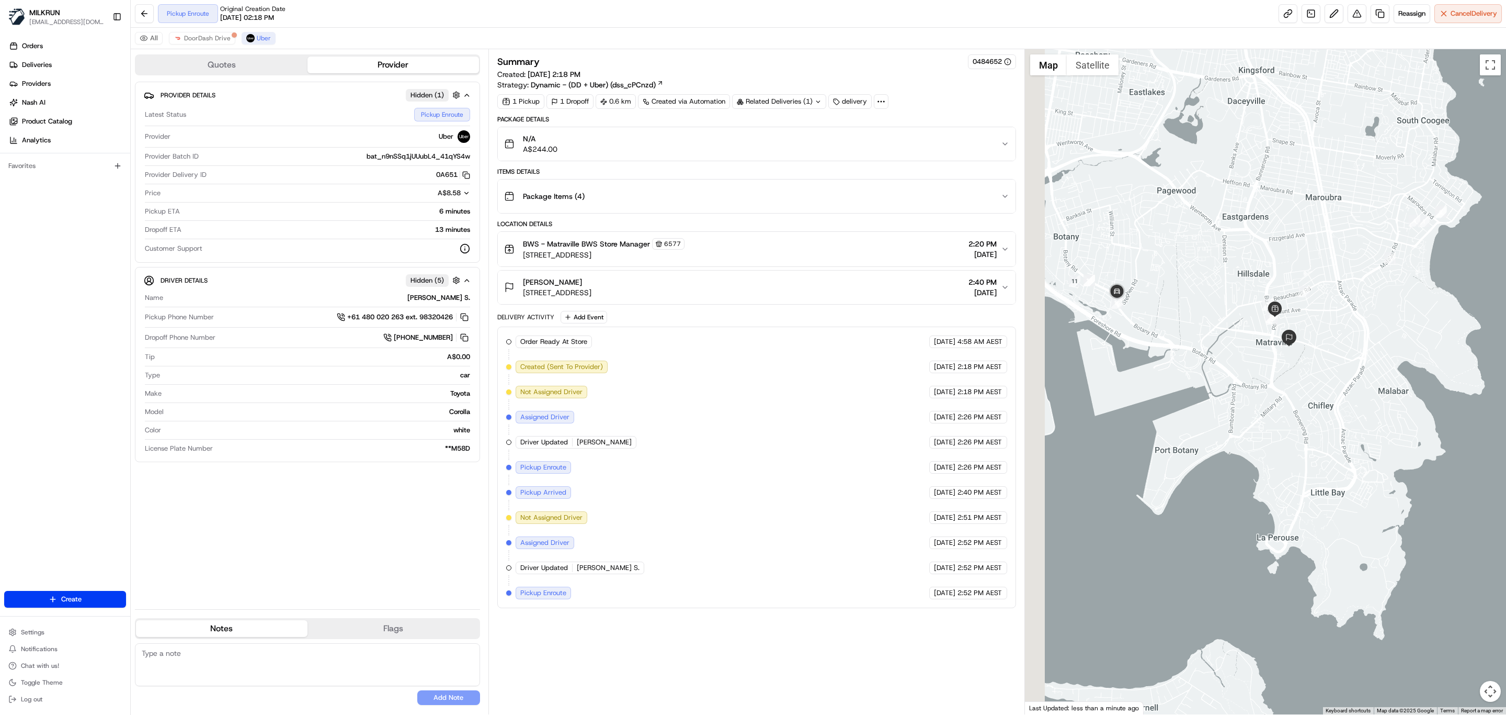
drag, startPoint x: 1172, startPoint y: 350, endPoint x: 1192, endPoint y: 350, distance: 19.4
click at [1192, 350] on div at bounding box center [1266, 381] width 482 height 665
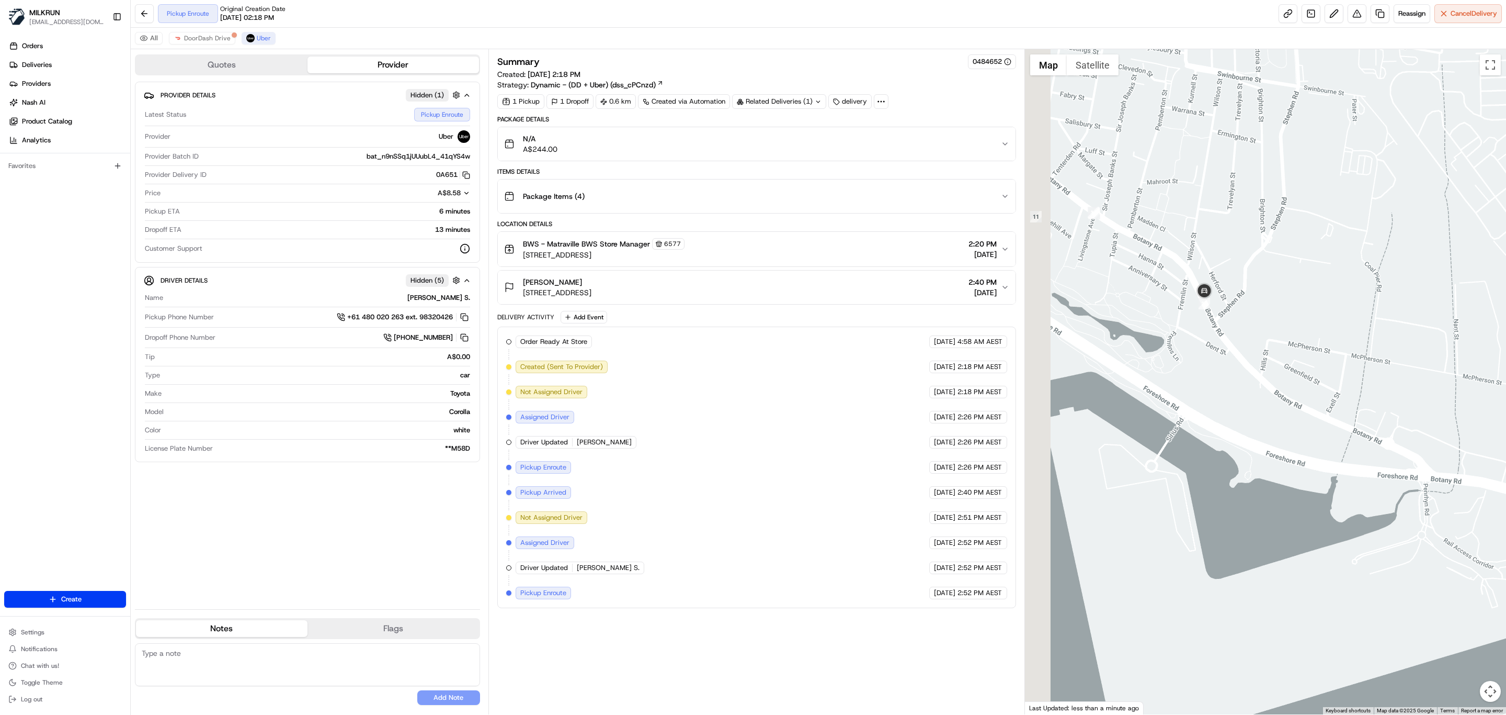
drag, startPoint x: 1150, startPoint y: 331, endPoint x: 1241, endPoint y: 353, distance: 93.6
click at [1240, 353] on div at bounding box center [1266, 381] width 482 height 665
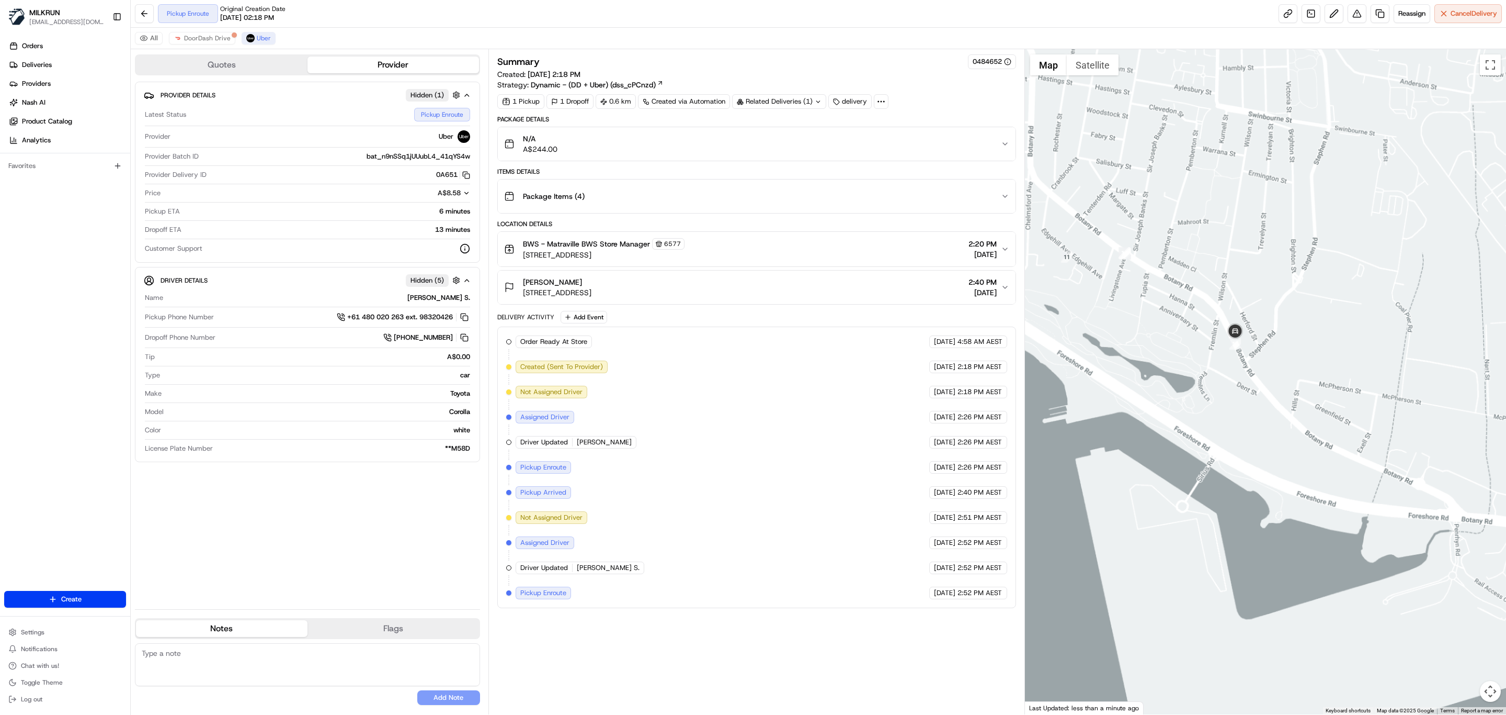
drag, startPoint x: 1174, startPoint y: 359, endPoint x: 1194, endPoint y: 363, distance: 20.2
click at [1194, 363] on div at bounding box center [1266, 381] width 482 height 665
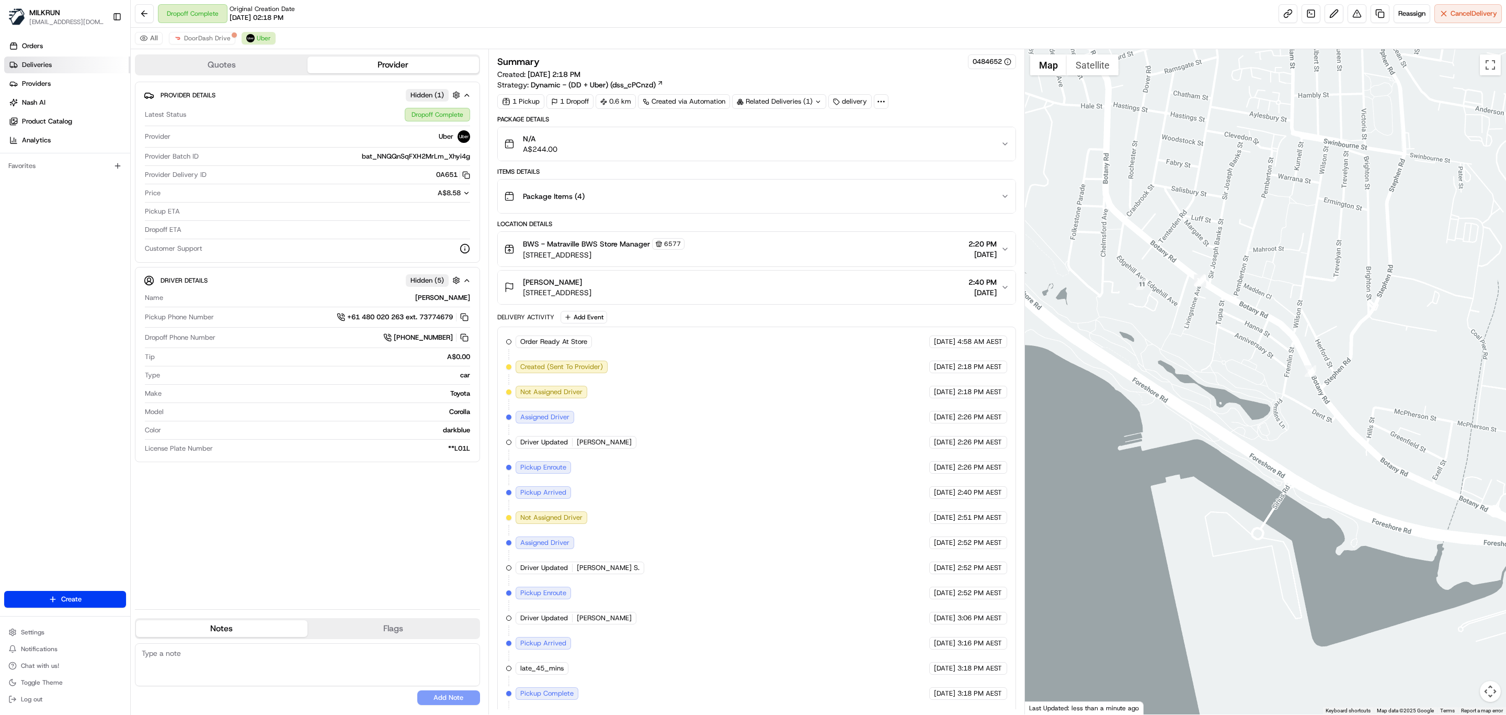
click at [42, 69] on span "Deliveries" at bounding box center [37, 64] width 30 height 9
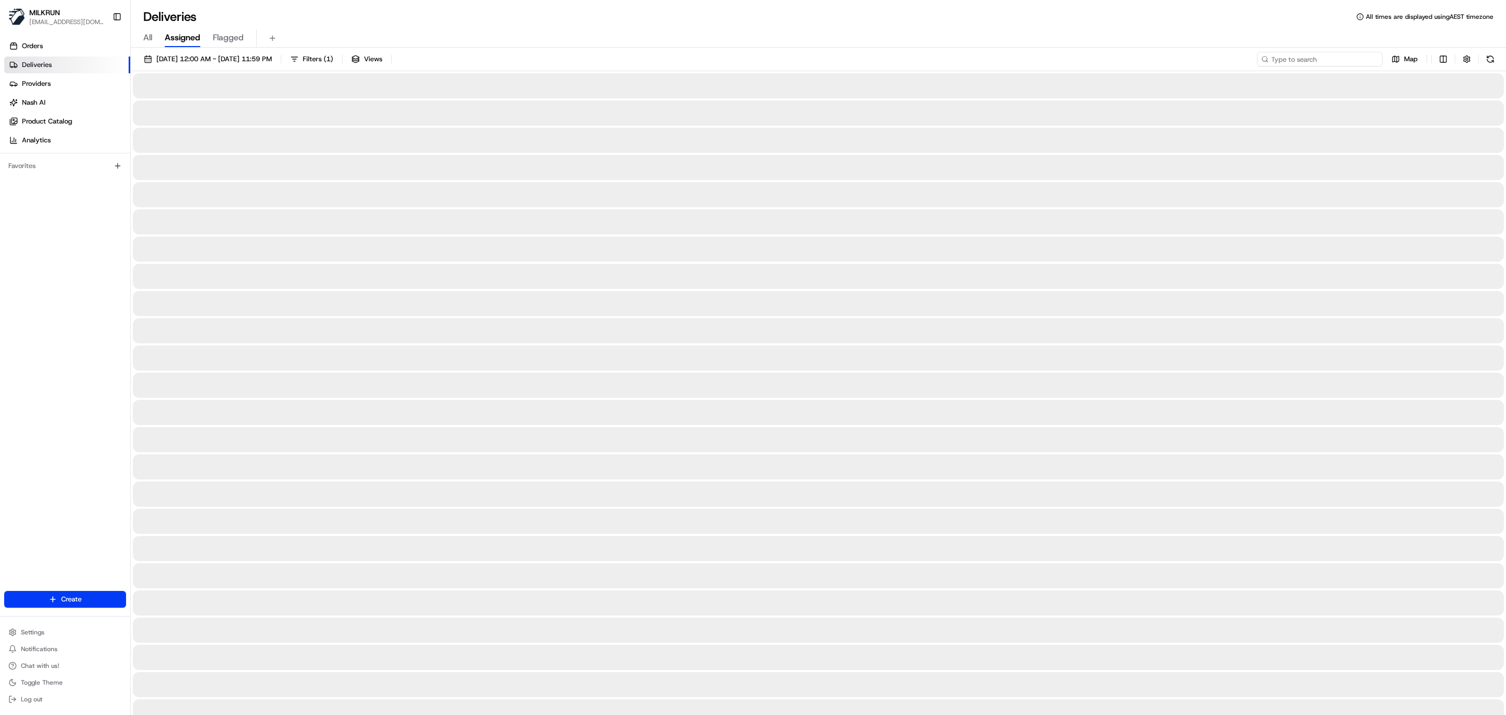
click at [1338, 61] on input at bounding box center [1320, 59] width 126 height 15
paste input "[PERSON_NAME]"
click at [1273, 55] on input "[PERSON_NAME]" at bounding box center [1320, 59] width 126 height 15
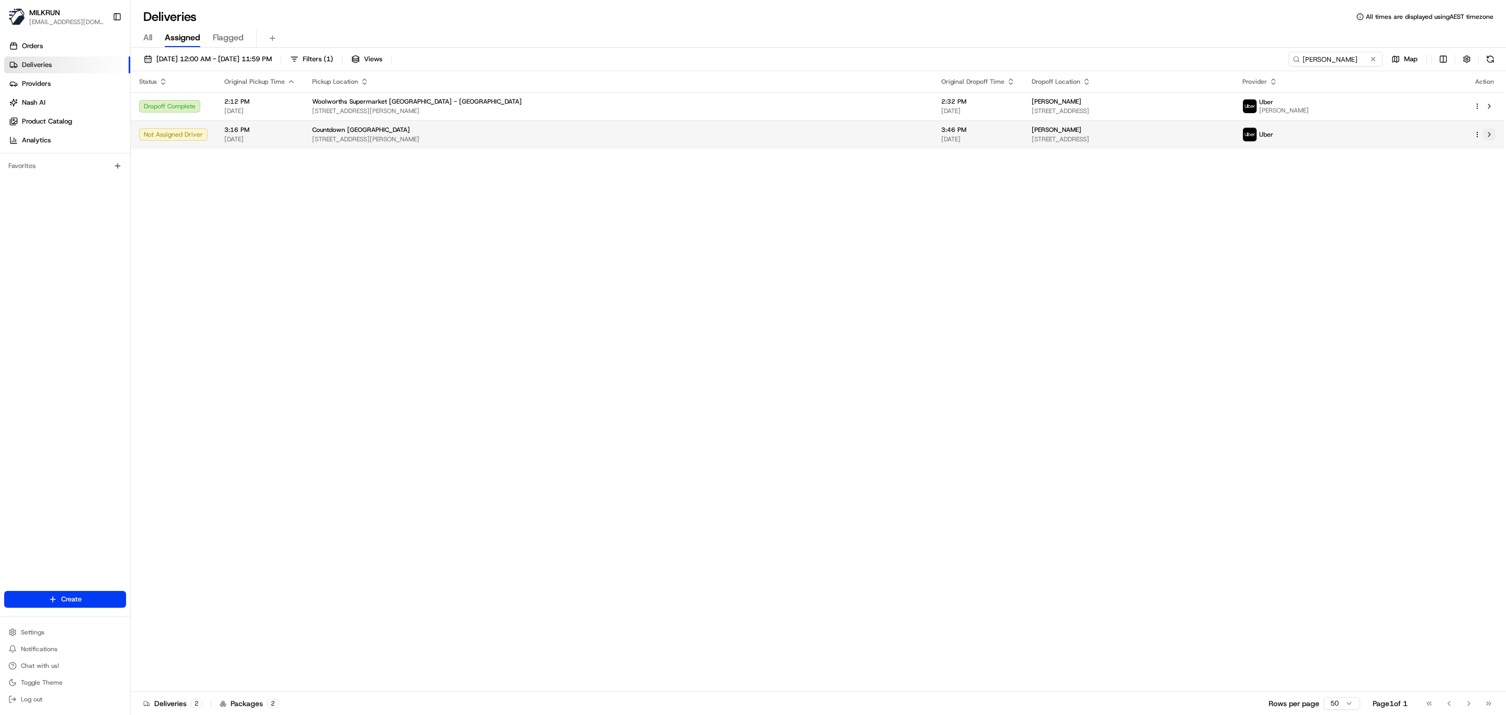
click at [1492, 137] on button at bounding box center [1489, 134] width 13 height 13
click at [1489, 107] on button at bounding box center [1489, 106] width 13 height 13
click at [1490, 140] on button at bounding box center [1489, 134] width 13 height 13
click at [697, 325] on div "Status Original Pickup Time Pickup Location Original Dropoff Time Dropoff Locat…" at bounding box center [818, 381] width 1374 height 620
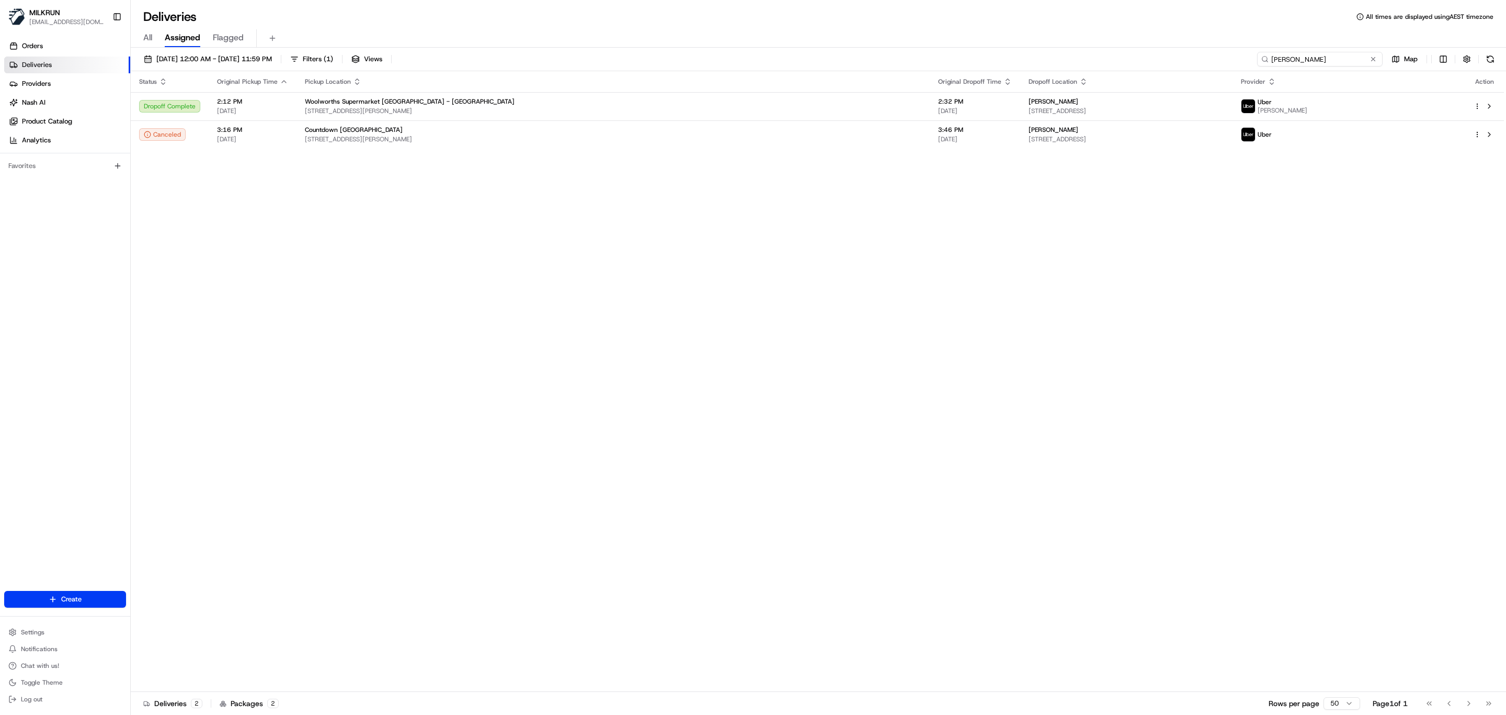
drag, startPoint x: 1349, startPoint y: 58, endPoint x: 1097, endPoint y: 60, distance: 251.1
click at [1097, 60] on div "20/08/2025 12:00 AM - 20/08/2025 11:59 PM Filters ( 1 ) Views Arlen Wyllie Map" at bounding box center [819, 61] width 1376 height 19
paste input "Rosie skoro"
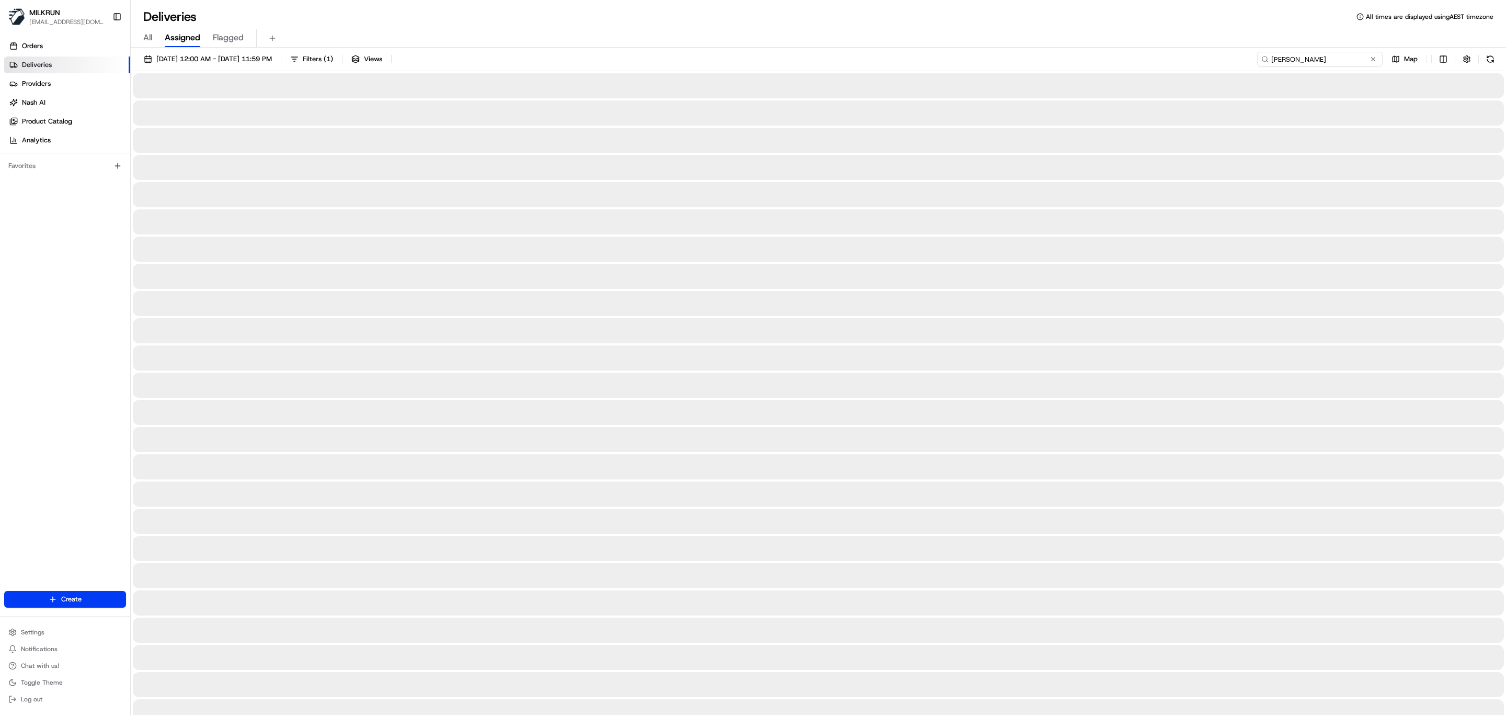
click at [1270, 55] on input "Rosie skoro" at bounding box center [1320, 59] width 126 height 15
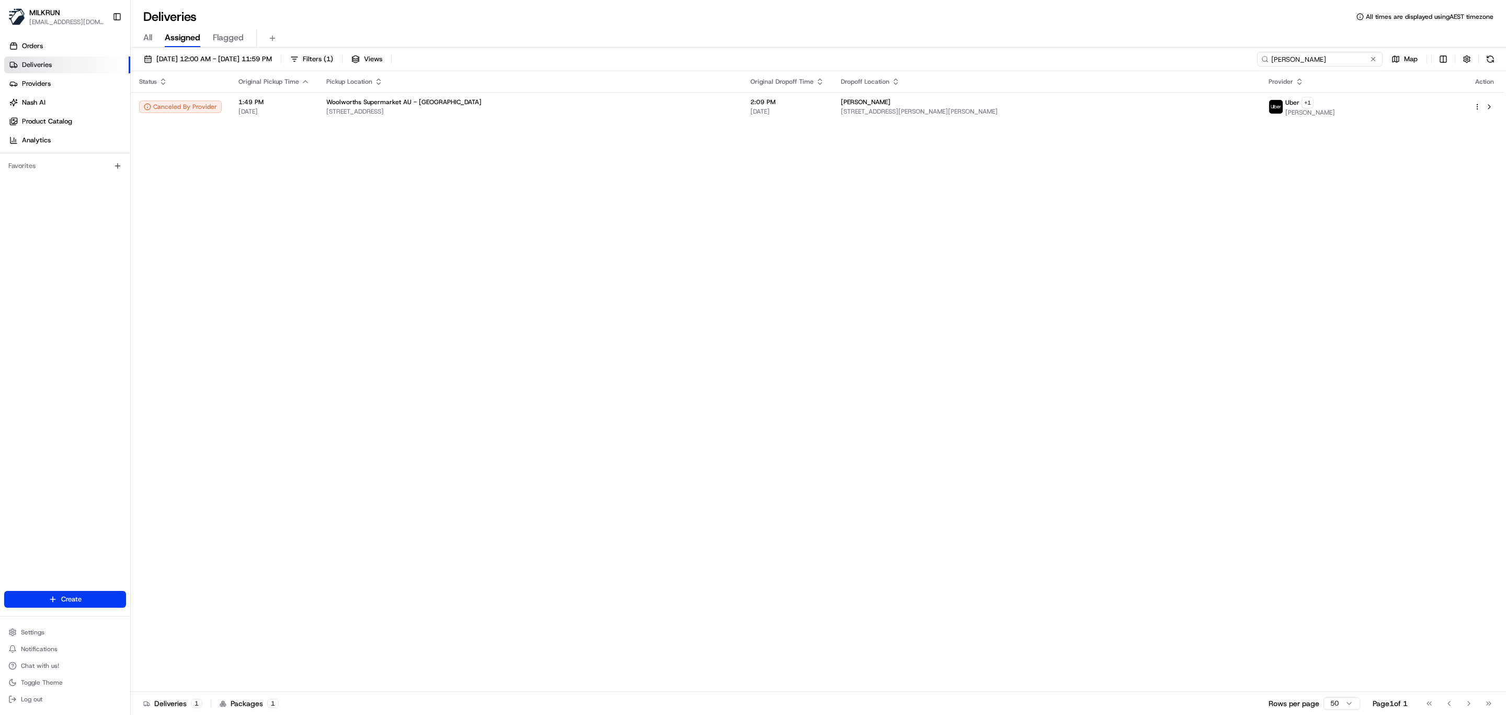
type input "Rosie skoro"
click at [1491, 104] on button at bounding box center [1489, 106] width 13 height 13
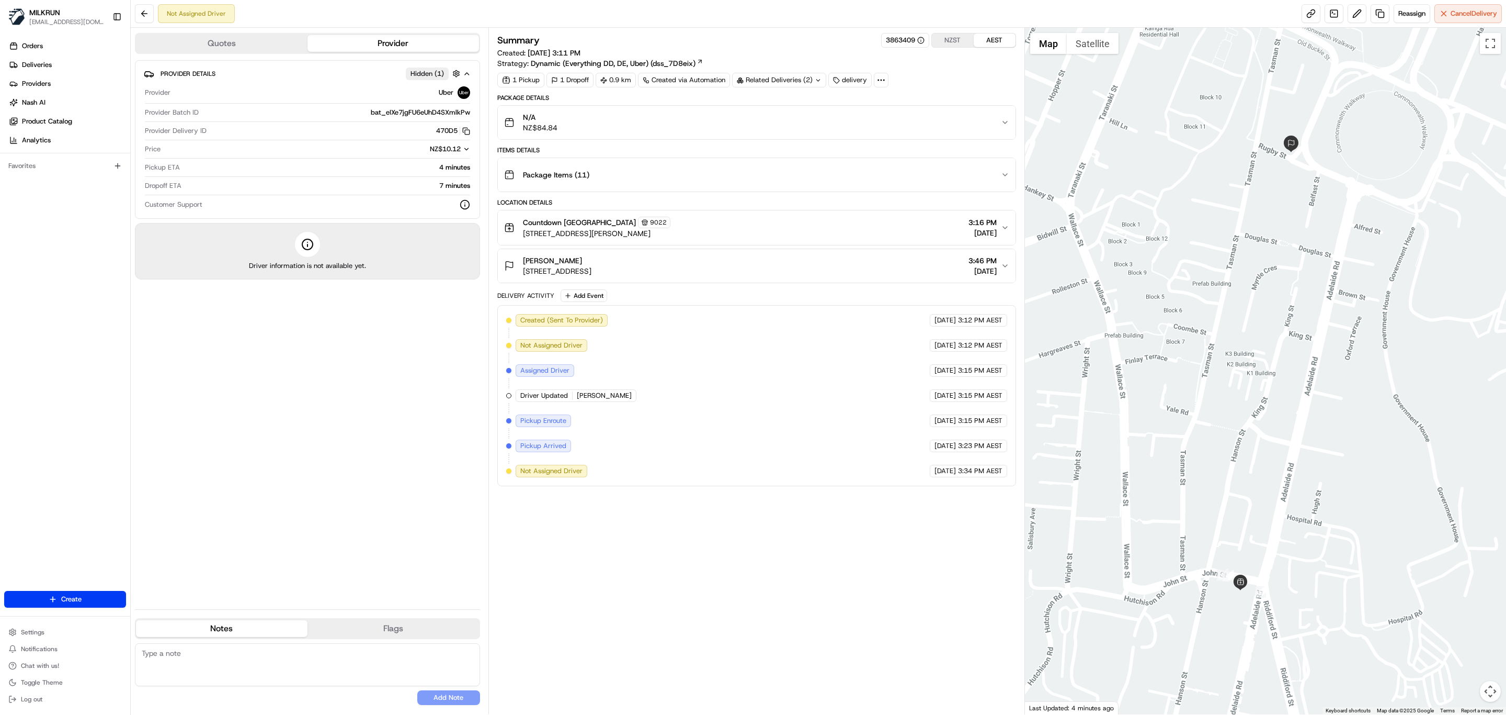
click at [791, 603] on div "Summary 3863409 NZST AEST Created: [DATE] 3:11 PM Strategy: Dynamic (Everything…" at bounding box center [756, 371] width 519 height 676
click at [1477, 9] on span "Cancel Delivery" at bounding box center [1474, 13] width 47 height 9
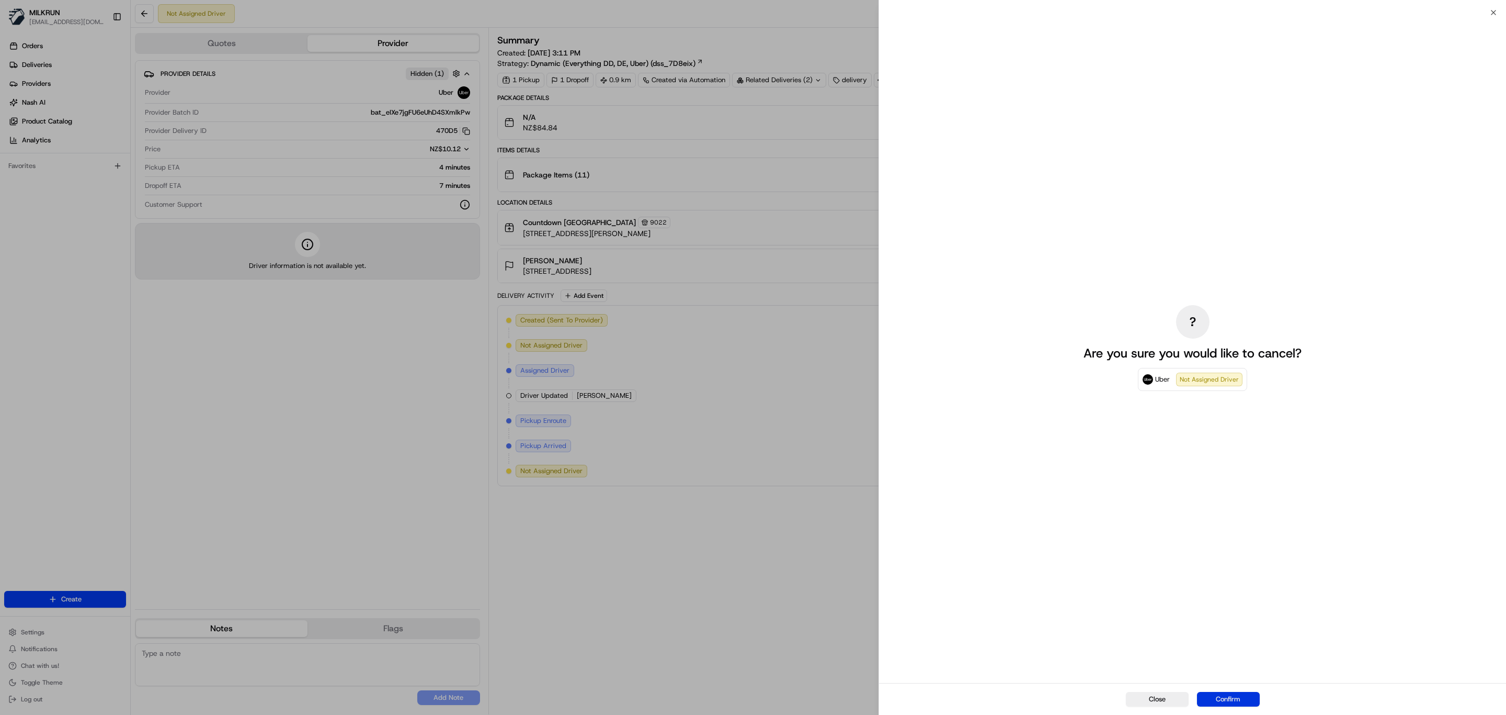
click at [1247, 698] on button "Confirm" at bounding box center [1228, 699] width 63 height 15
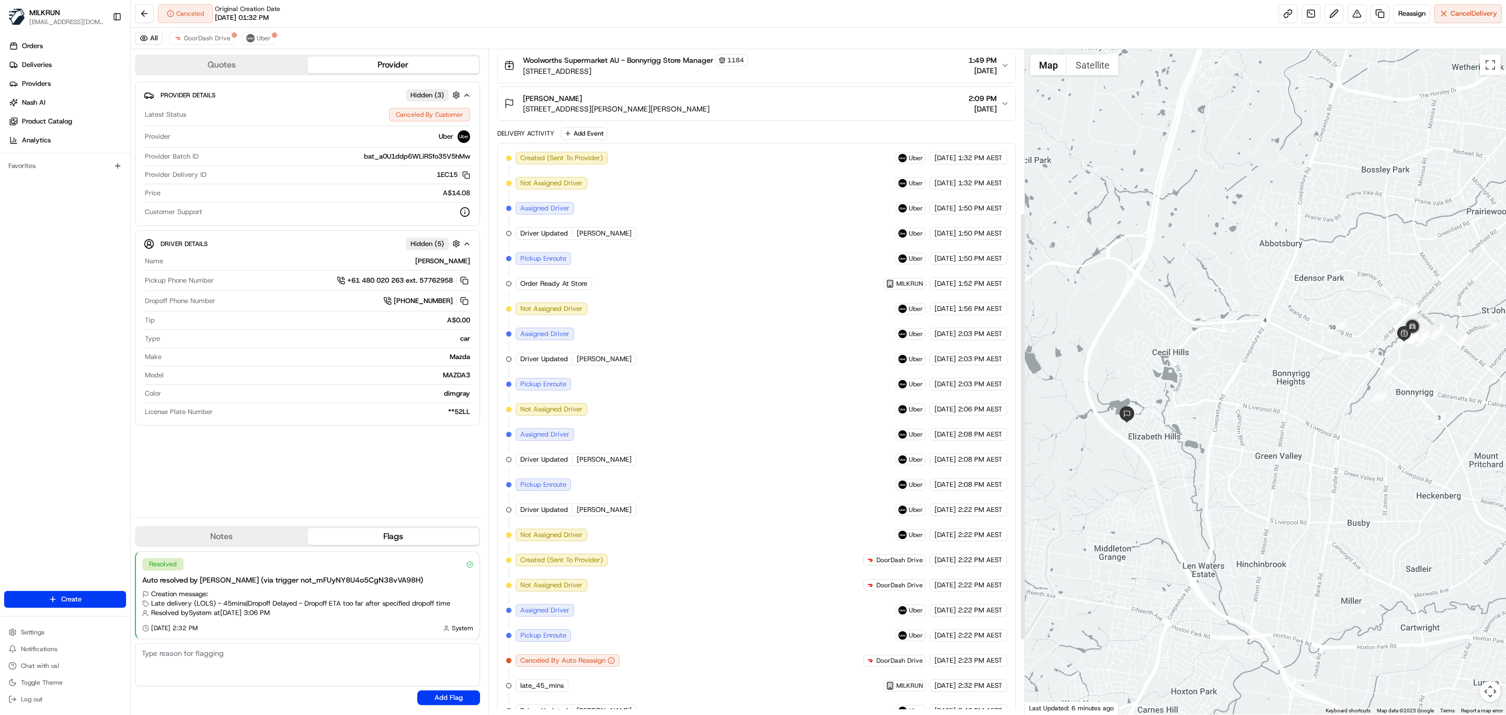
scroll to position [369, 0]
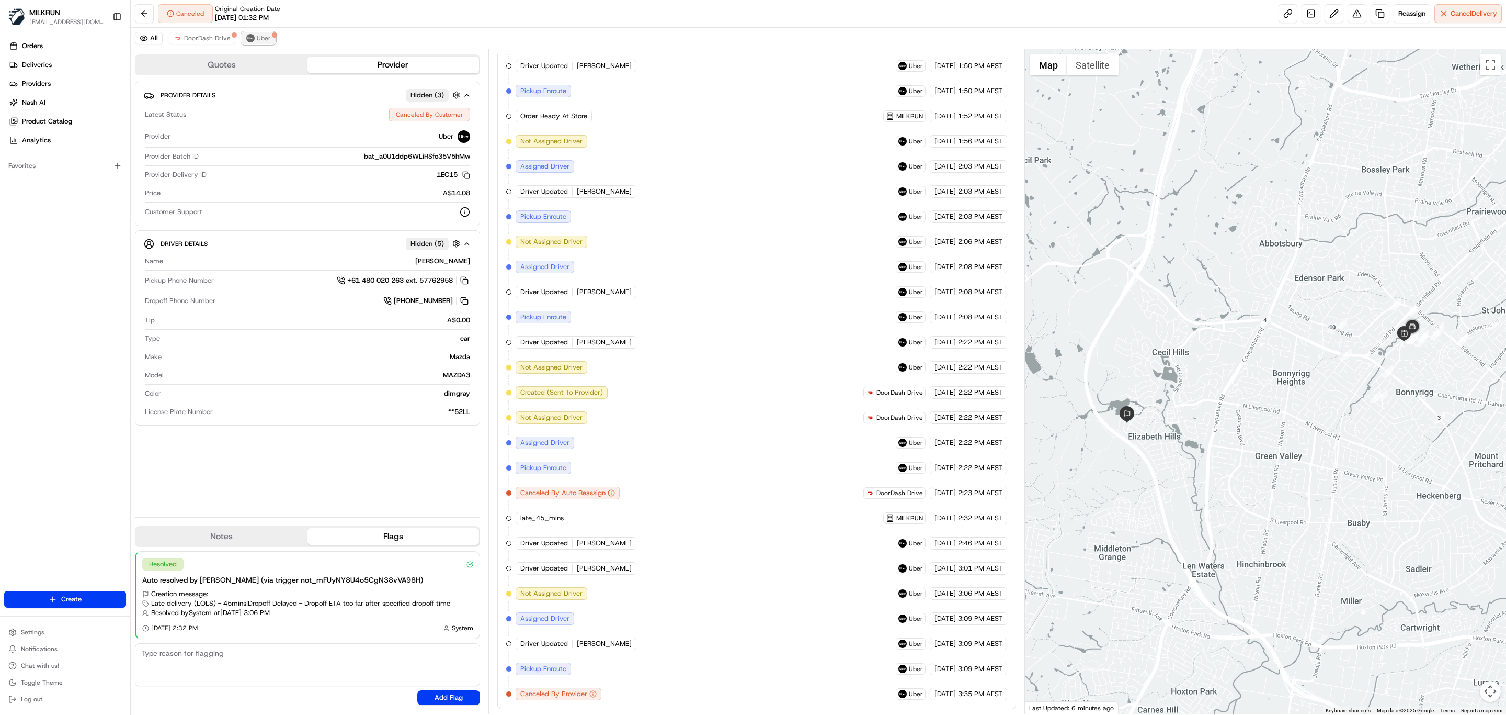
click at [262, 35] on span "Uber" at bounding box center [264, 38] width 14 height 8
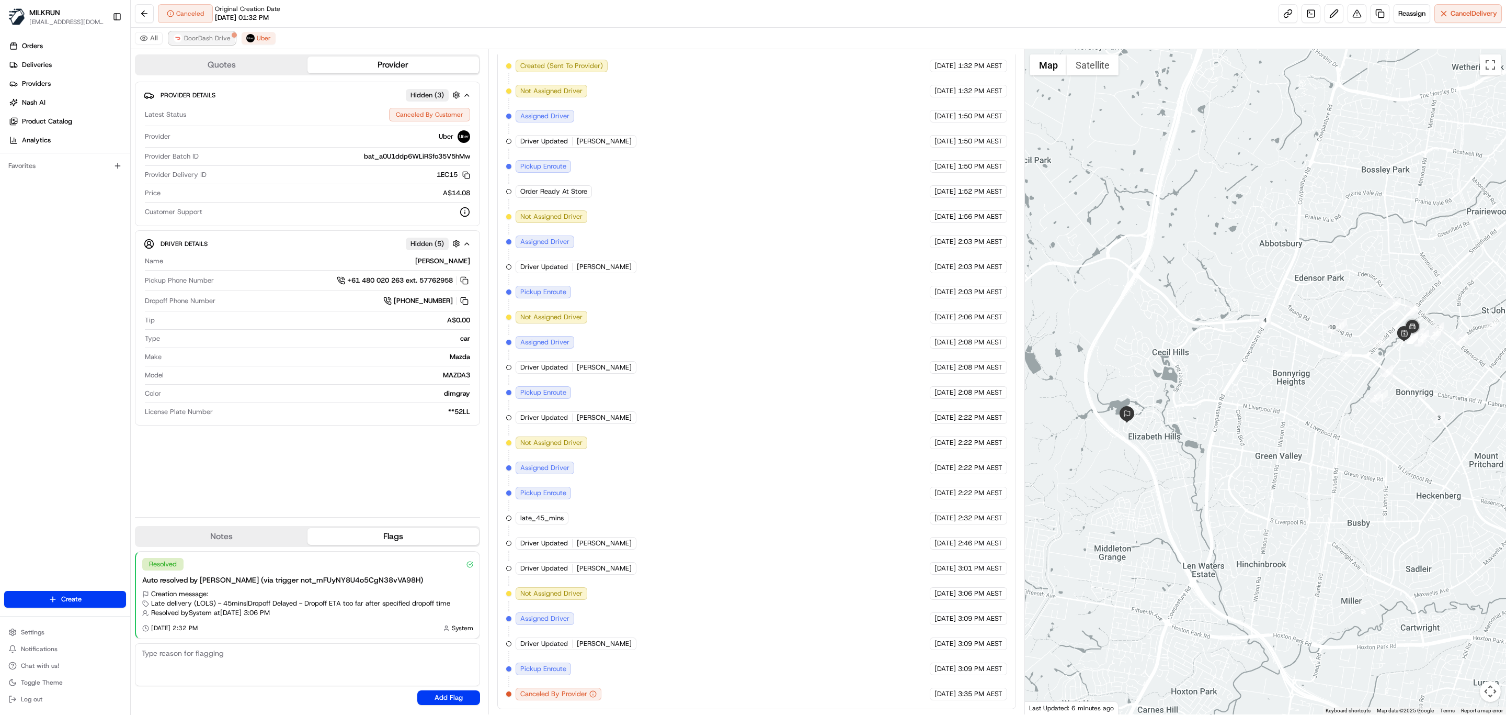
click at [209, 38] on span "DoorDash Drive" at bounding box center [207, 38] width 47 height 8
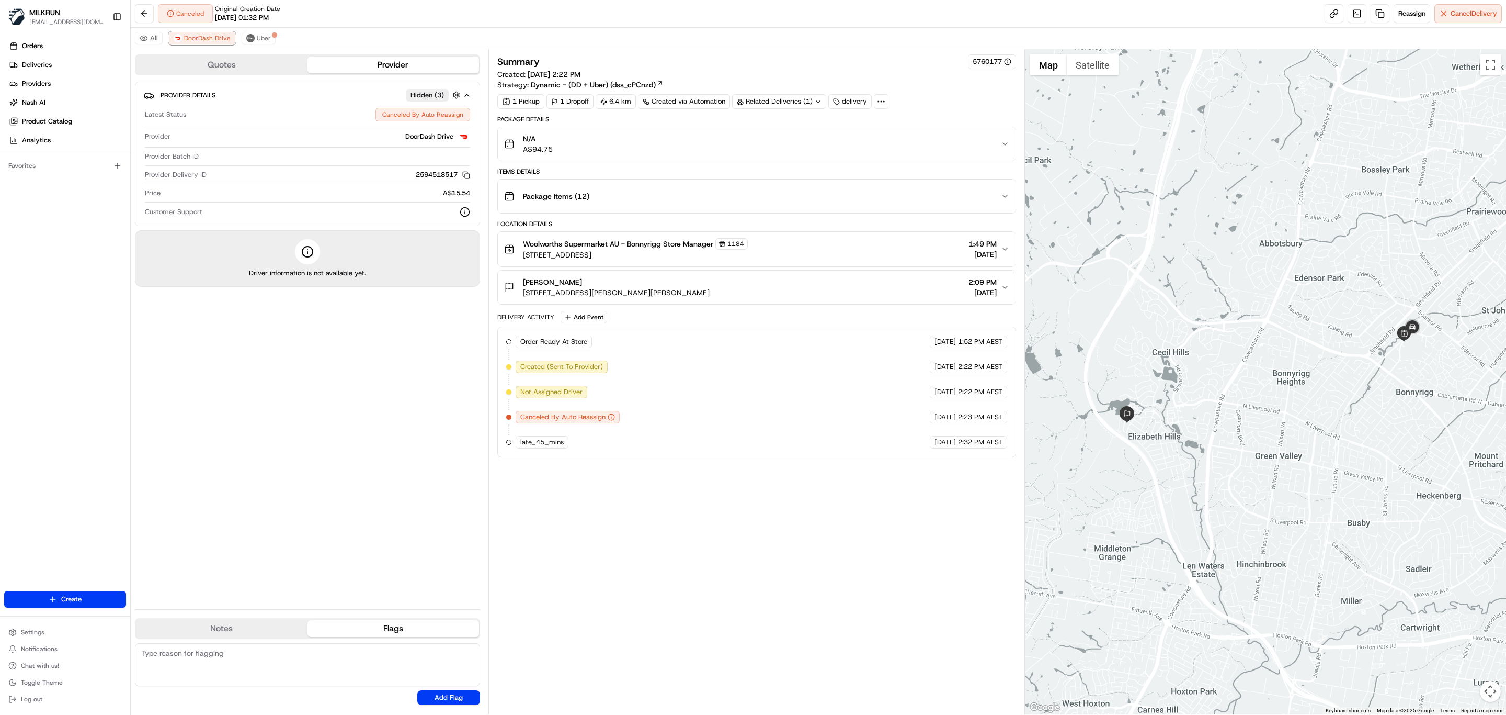
scroll to position [0, 0]
click at [263, 37] on span "Uber" at bounding box center [264, 38] width 14 height 8
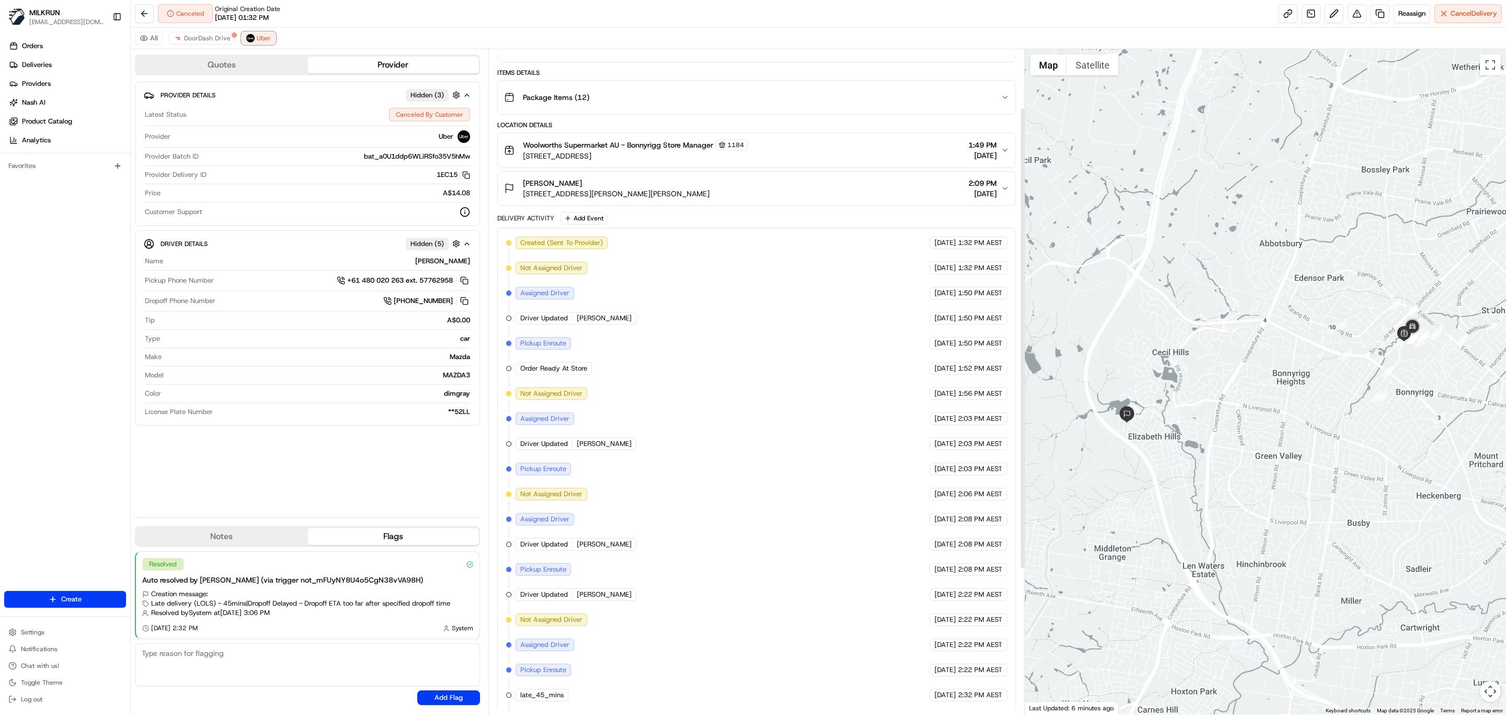
scroll to position [57, 0]
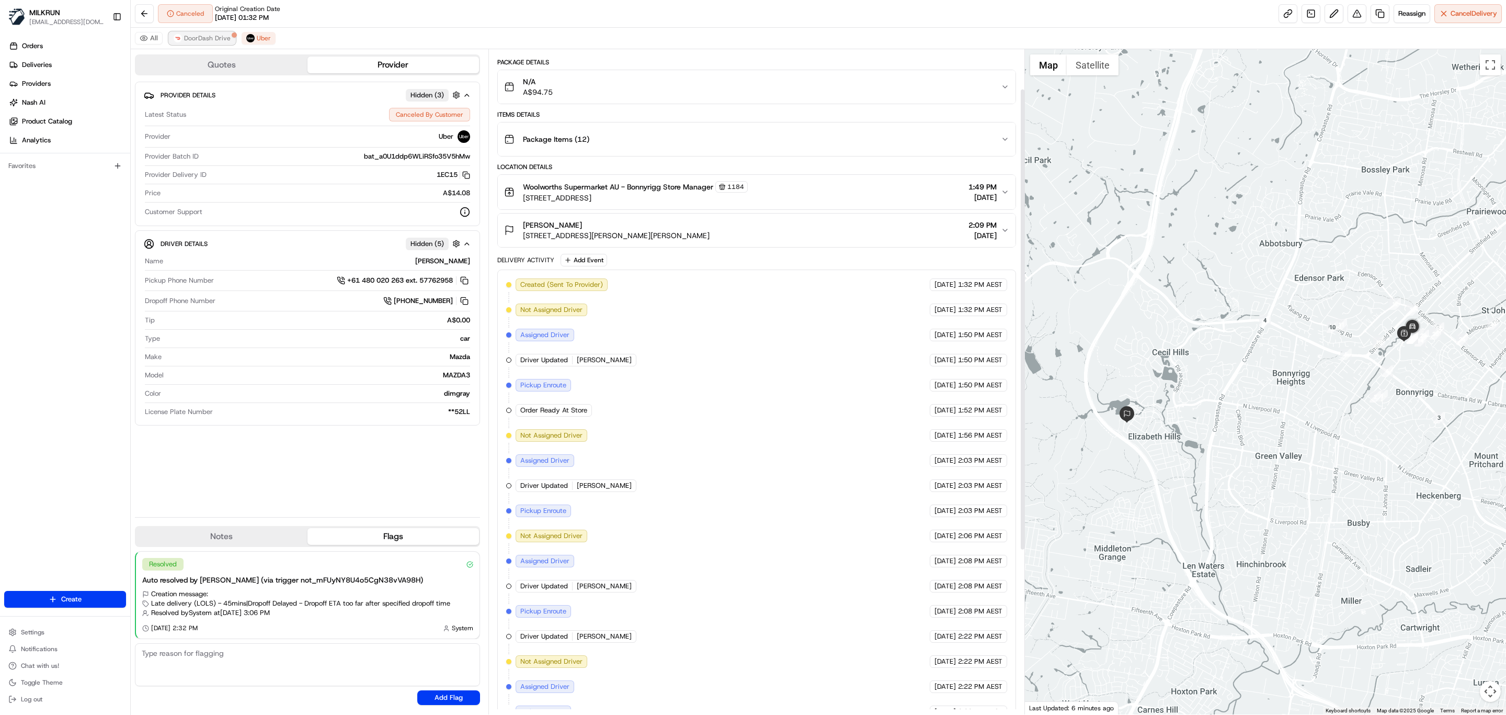
click at [206, 41] on span "DoorDash Drive" at bounding box center [207, 38] width 47 height 8
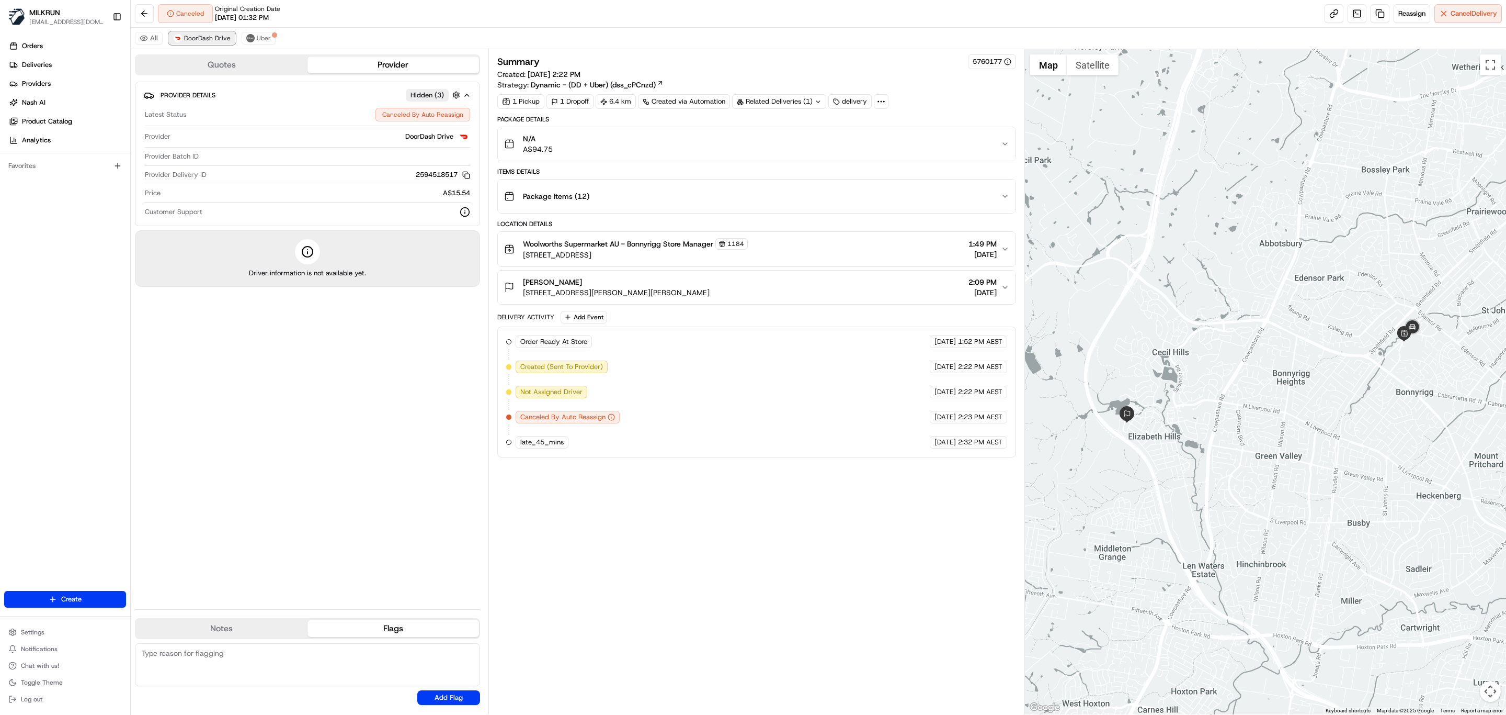
scroll to position [0, 0]
click at [255, 41] on button "Uber" at bounding box center [259, 38] width 34 height 13
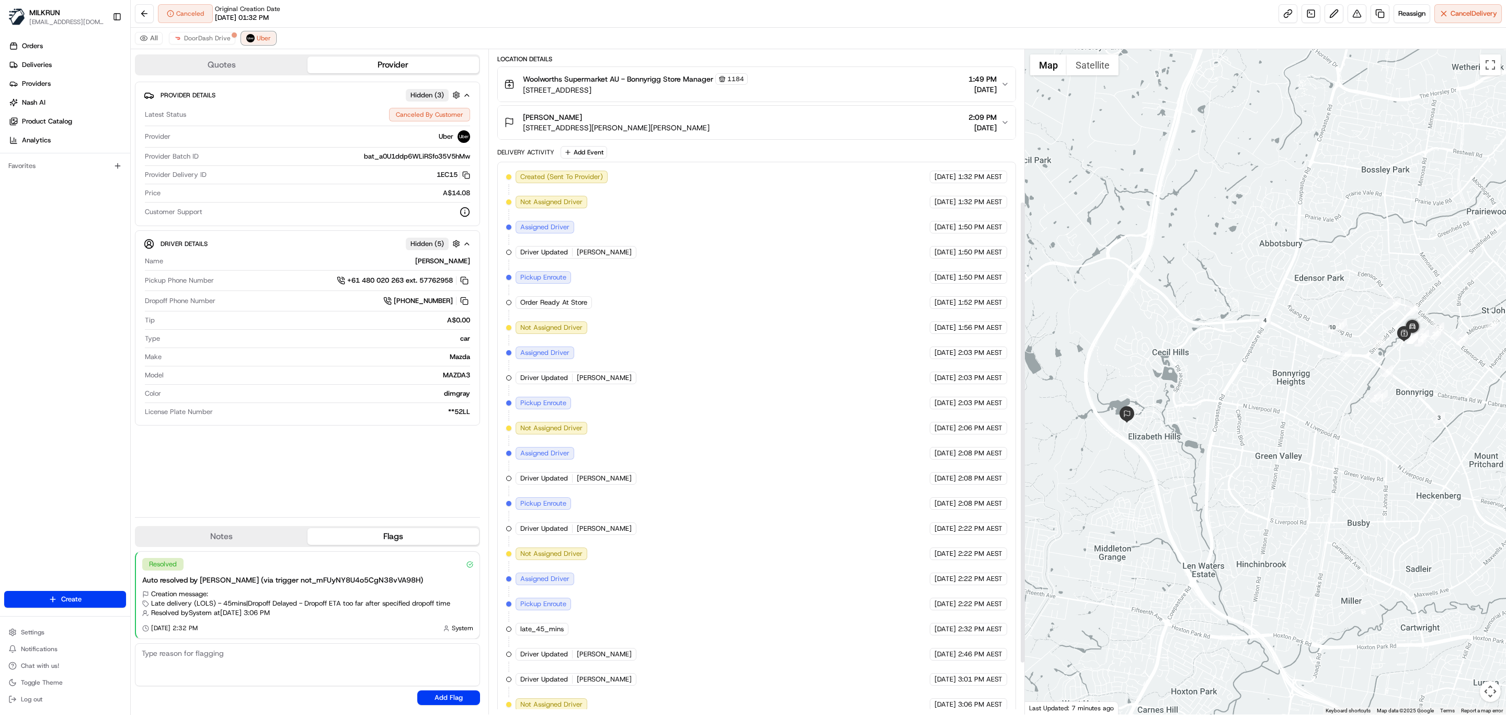
scroll to position [292, 0]
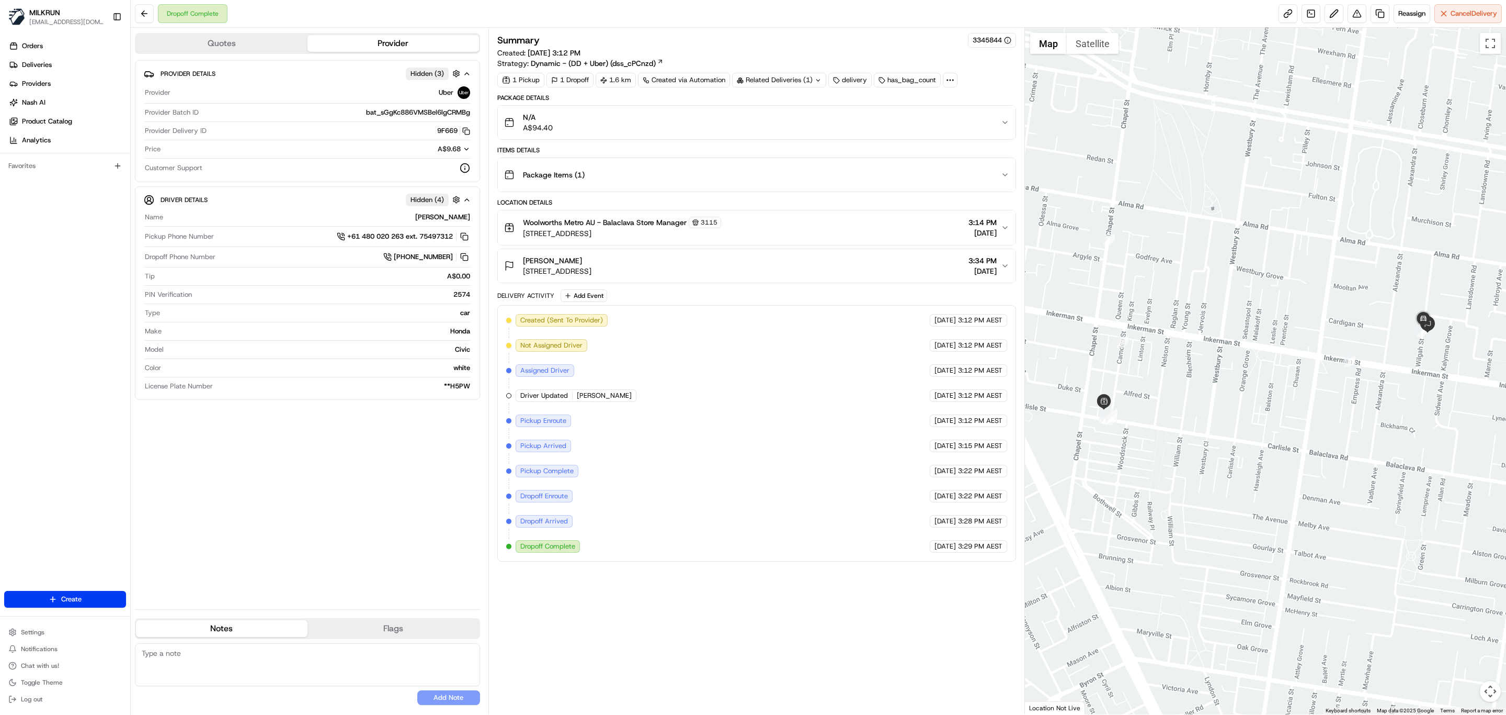
click at [1003, 268] on icon "button" at bounding box center [1005, 266] width 8 height 8
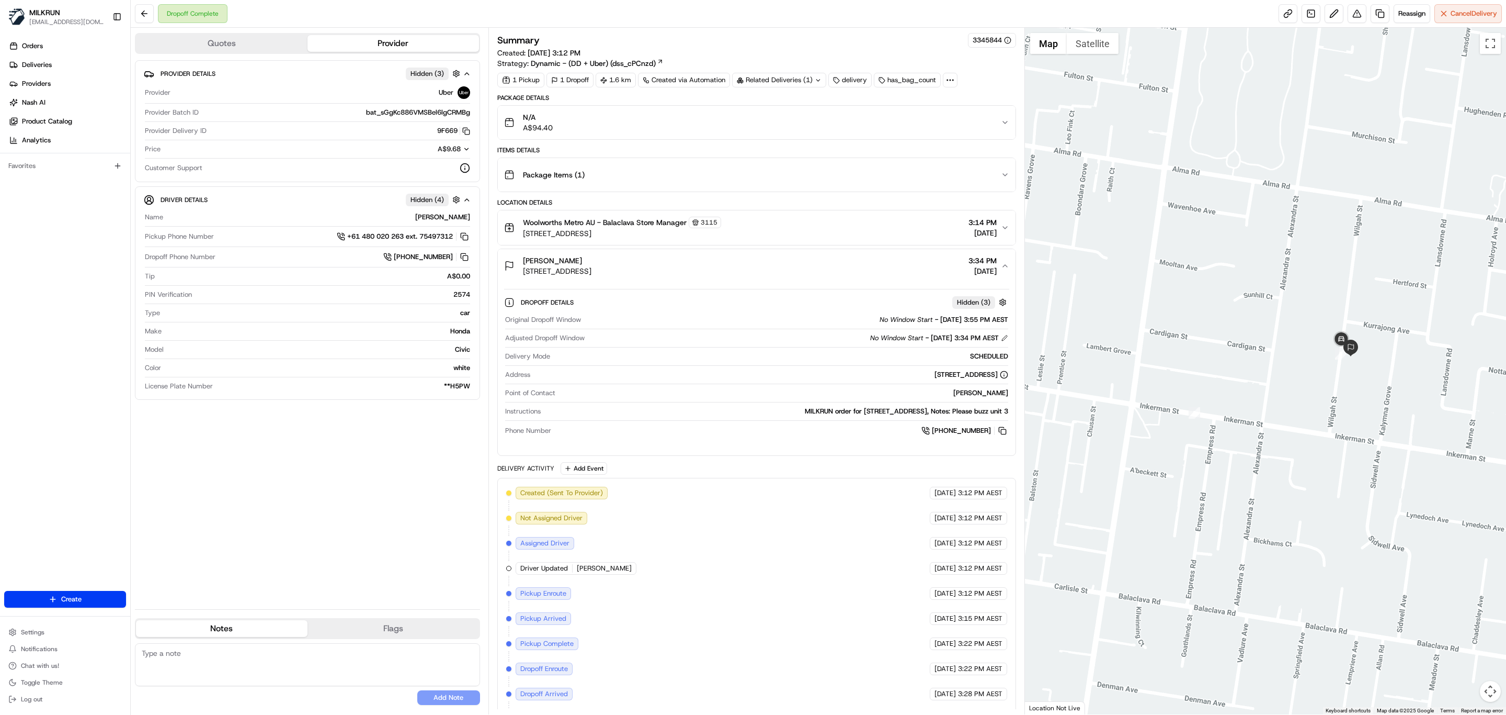
drag, startPoint x: 1437, startPoint y: 350, endPoint x: 1345, endPoint y: 377, distance: 96.5
click at [1345, 377] on div at bounding box center [1266, 371] width 482 height 686
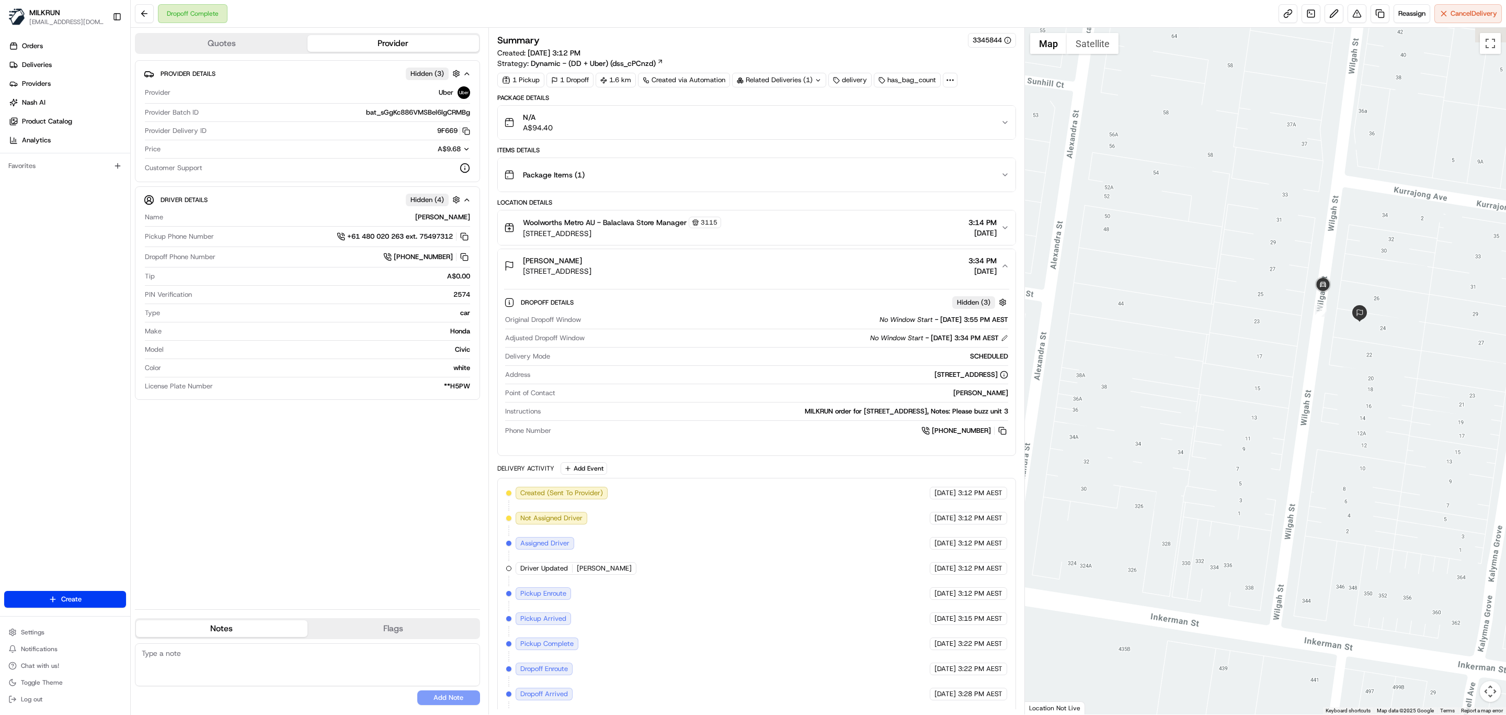
drag, startPoint x: 1378, startPoint y: 375, endPoint x: 1284, endPoint y: 391, distance: 95.5
click at [1284, 391] on div at bounding box center [1266, 371] width 482 height 686
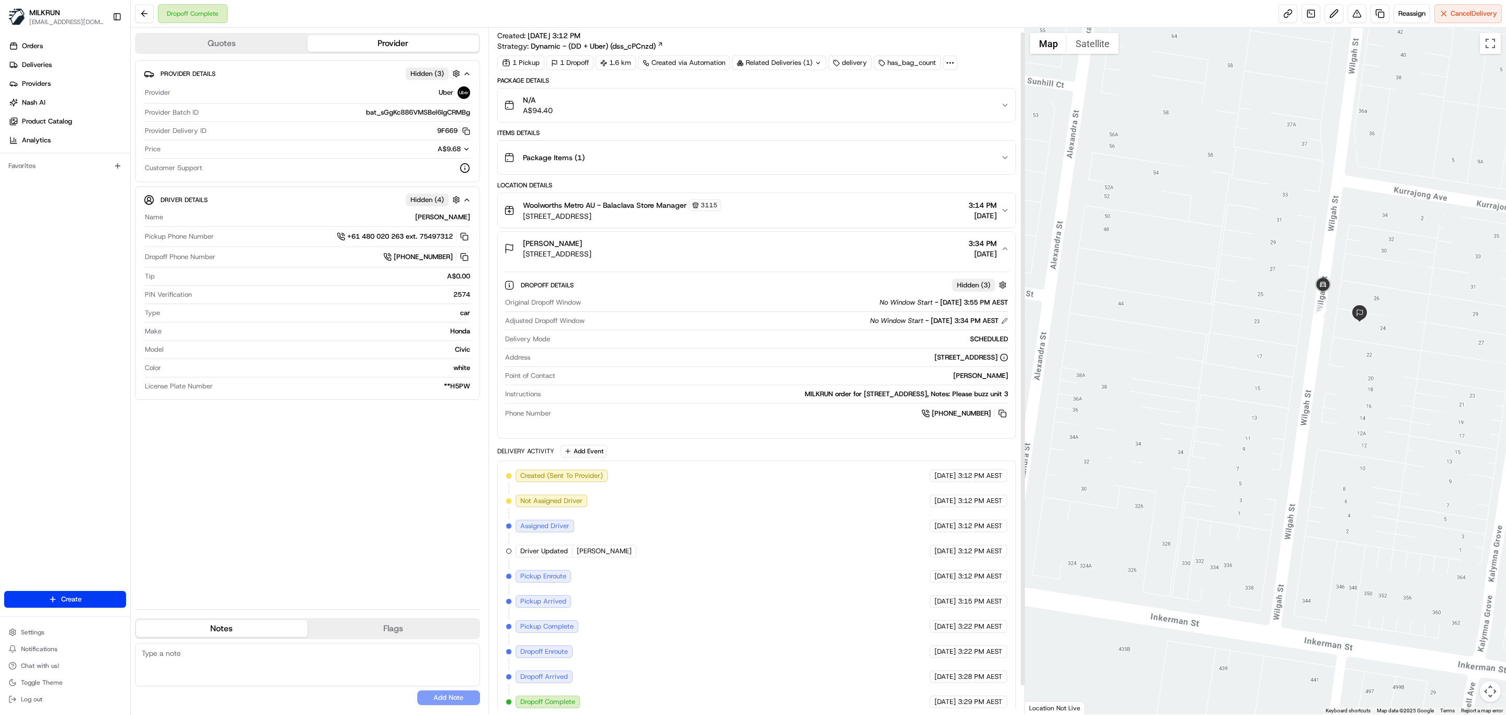
scroll to position [35, 0]
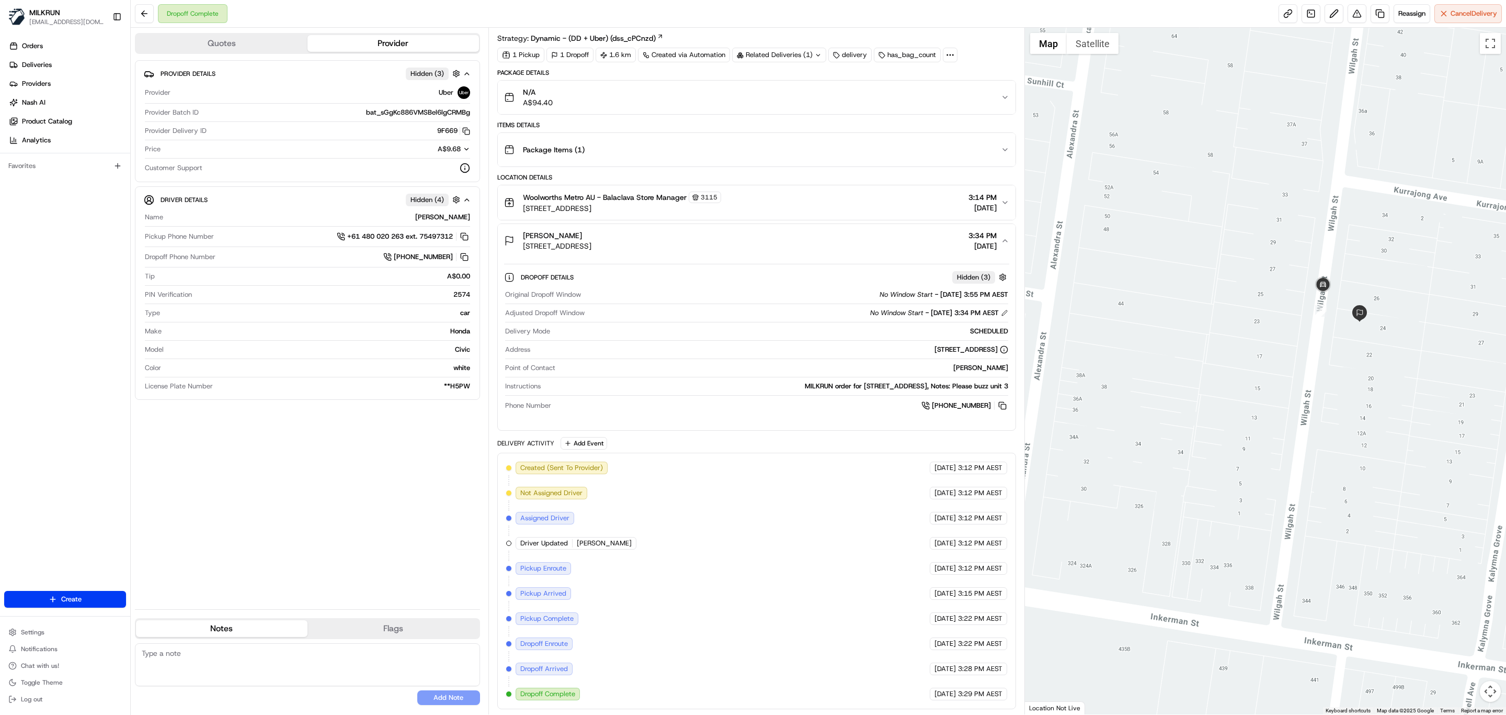
click at [1002, 236] on icon "button" at bounding box center [1005, 240] width 8 height 8
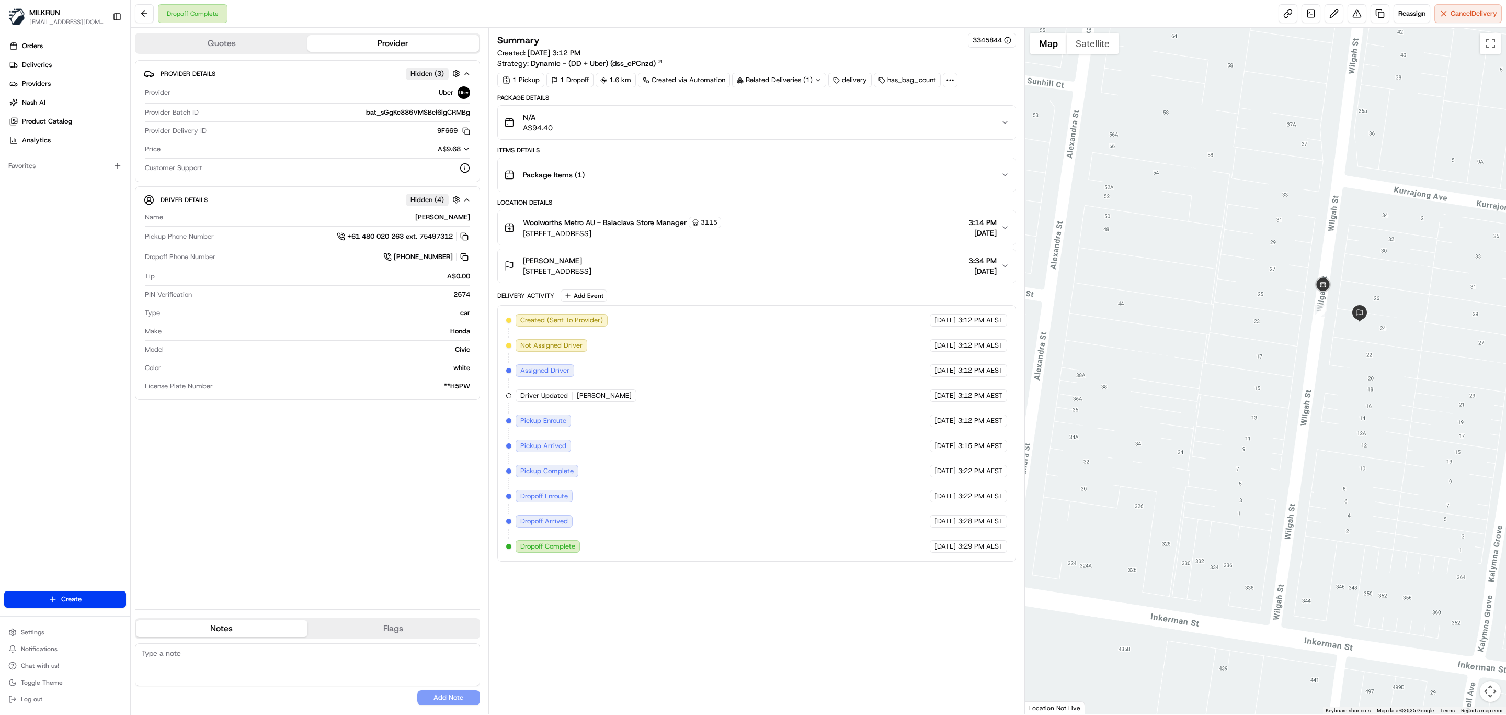
click at [1006, 266] on icon "button" at bounding box center [1005, 266] width 8 height 8
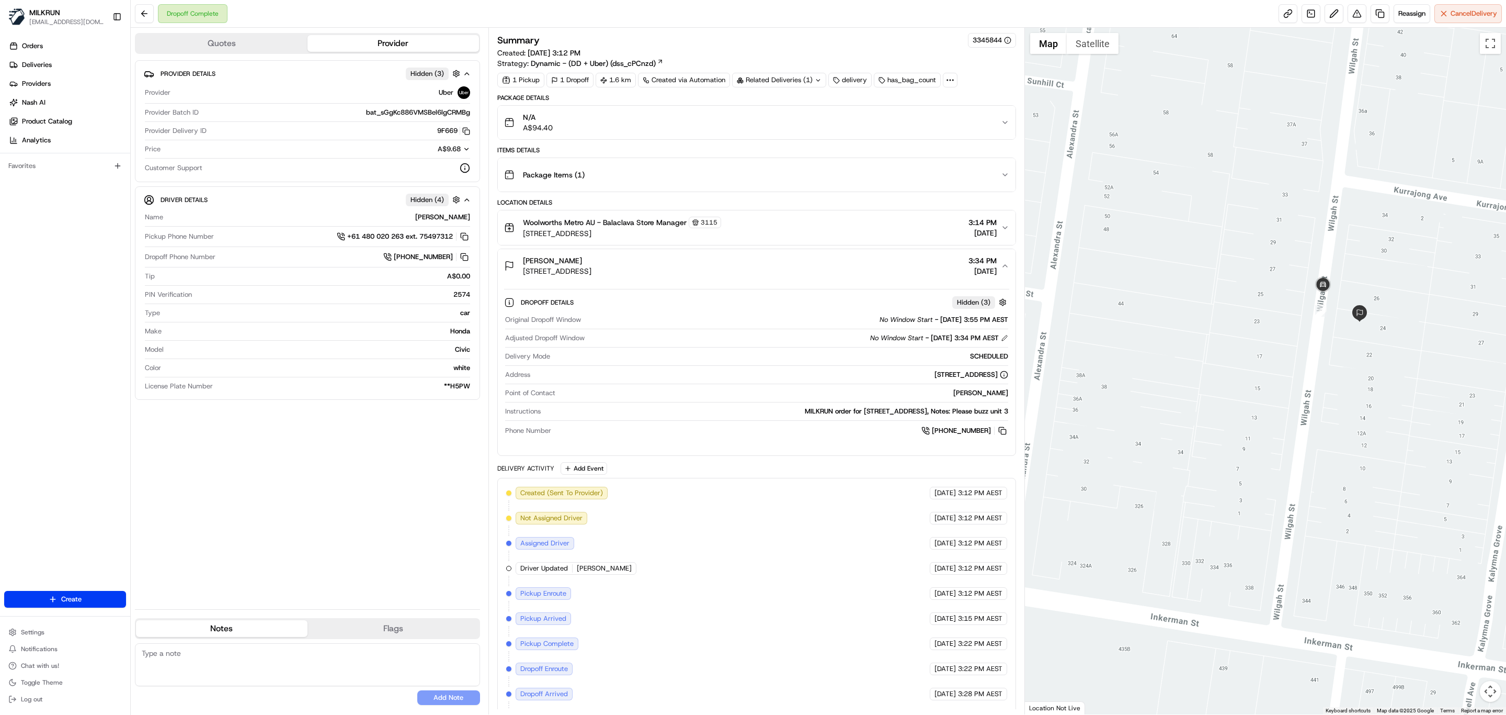
click at [1006, 266] on icon "button" at bounding box center [1005, 266] width 8 height 8
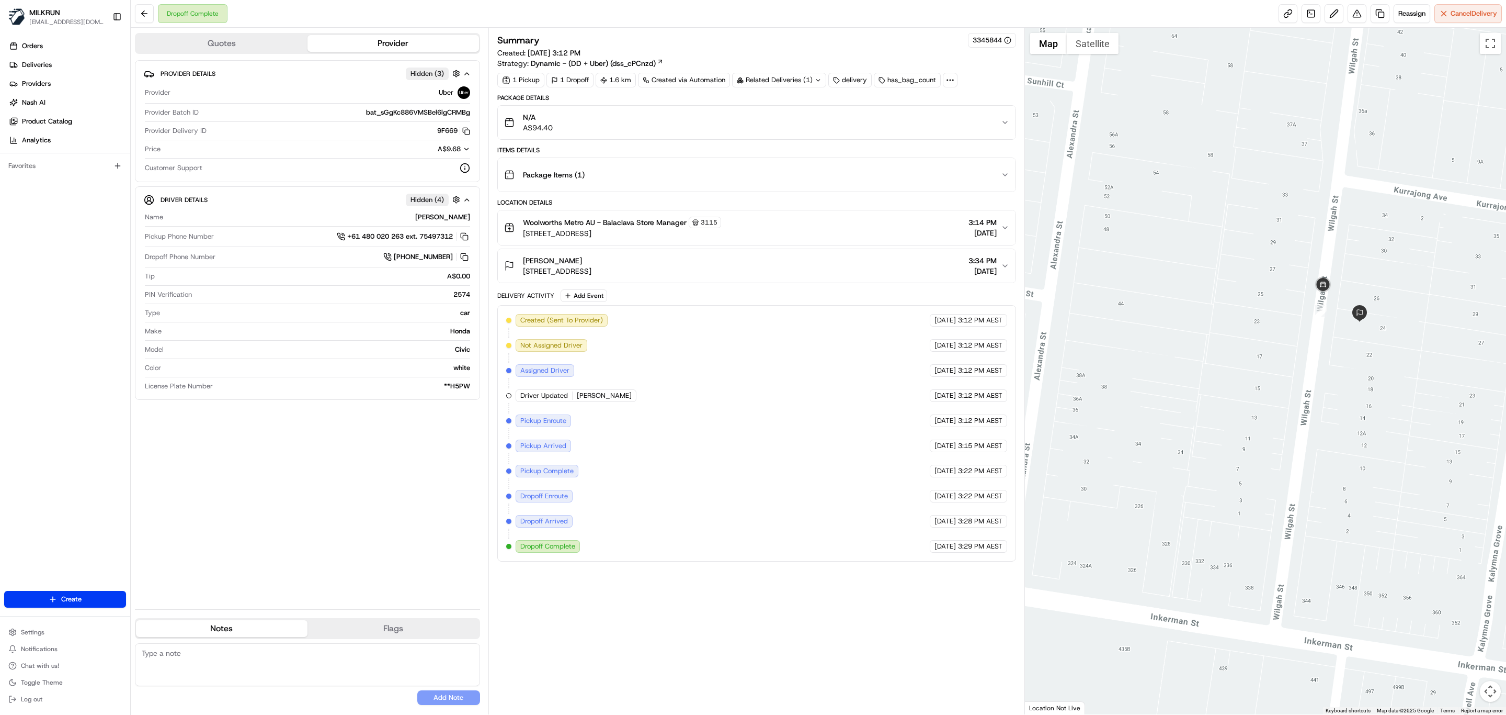
click at [1006, 266] on icon "button" at bounding box center [1005, 266] width 8 height 8
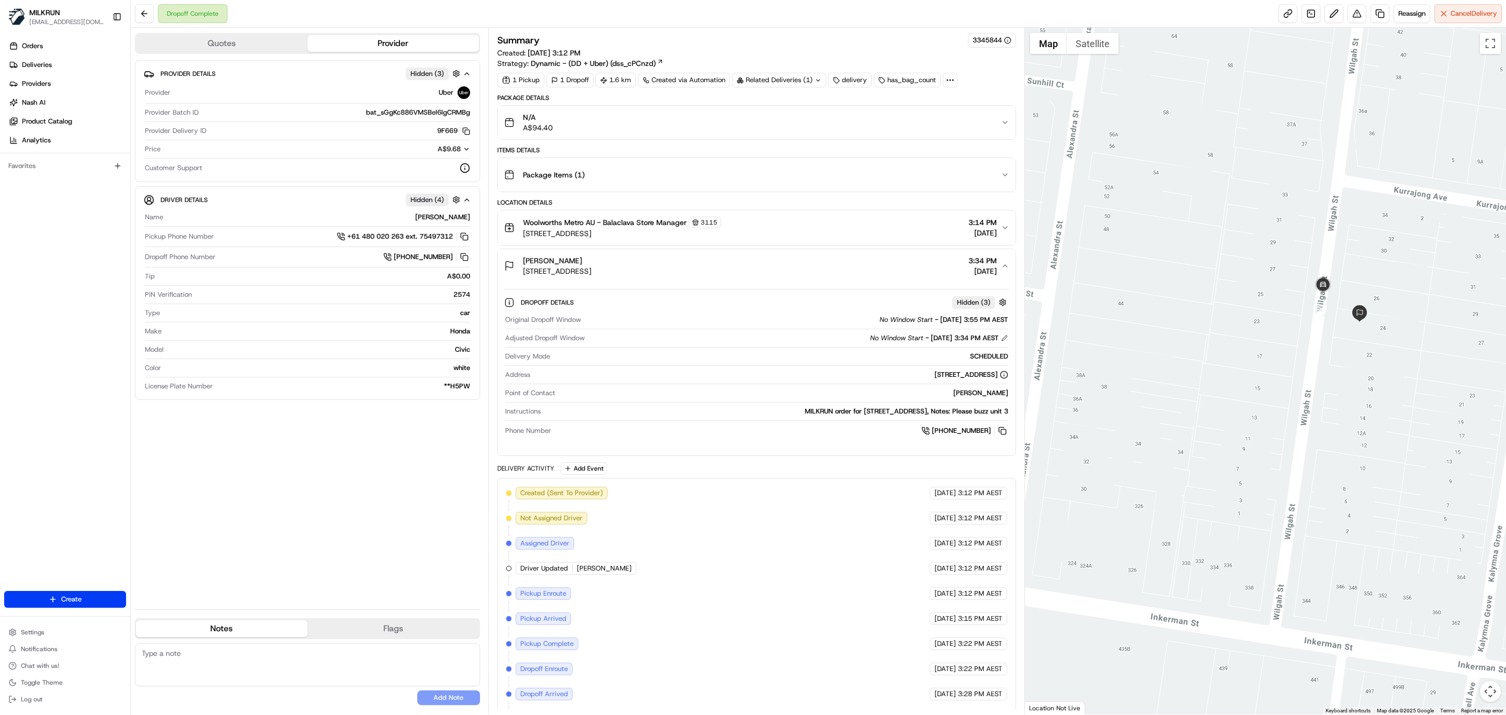
click at [1006, 266] on icon "button" at bounding box center [1005, 266] width 8 height 8
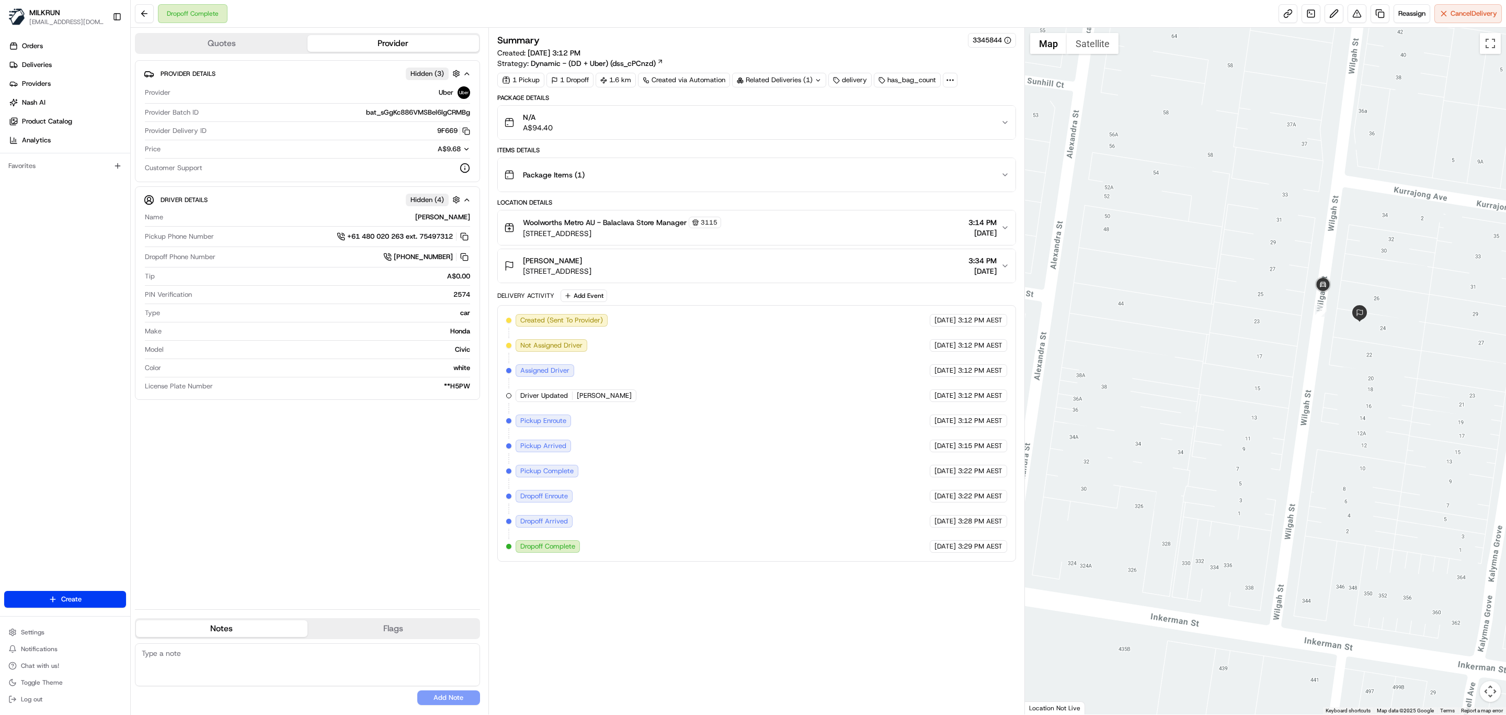
click at [1005, 264] on button "Marcus Barlow Unit 3/24 Wilgah St, Saint Kilda East, VIC 3183, AU 3:34 PM 20/08…" at bounding box center [757, 265] width 518 height 33
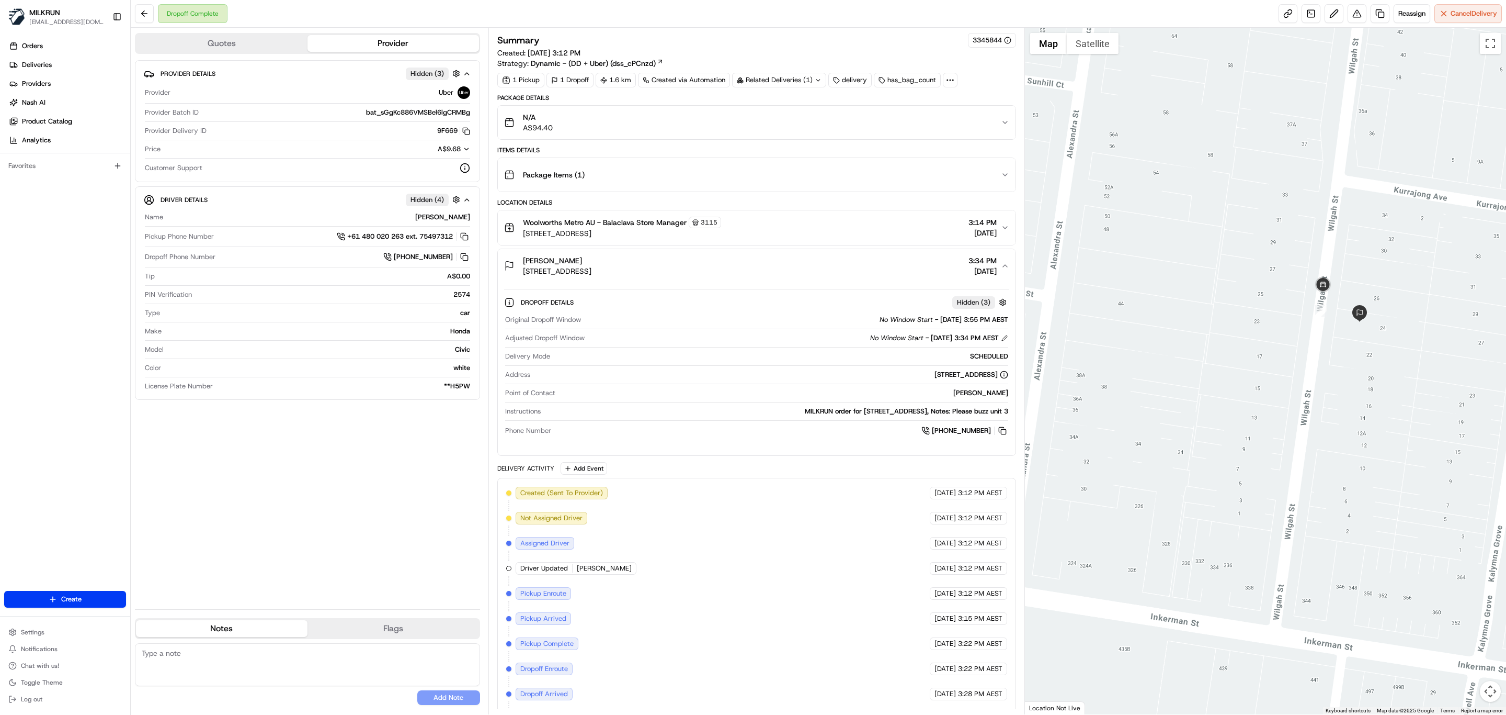
click at [1001, 270] on icon "button" at bounding box center [1005, 266] width 8 height 8
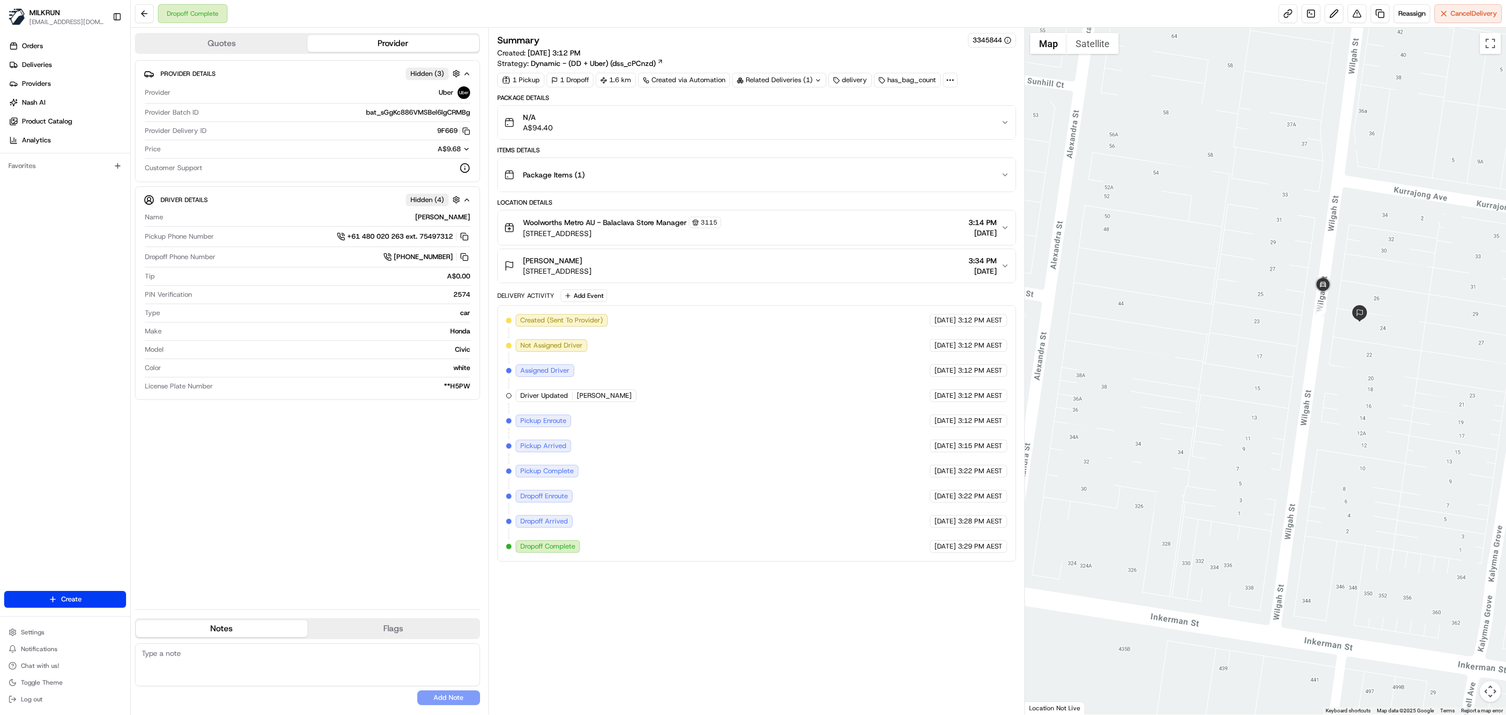
click at [1001, 270] on icon "button" at bounding box center [1005, 266] width 8 height 8
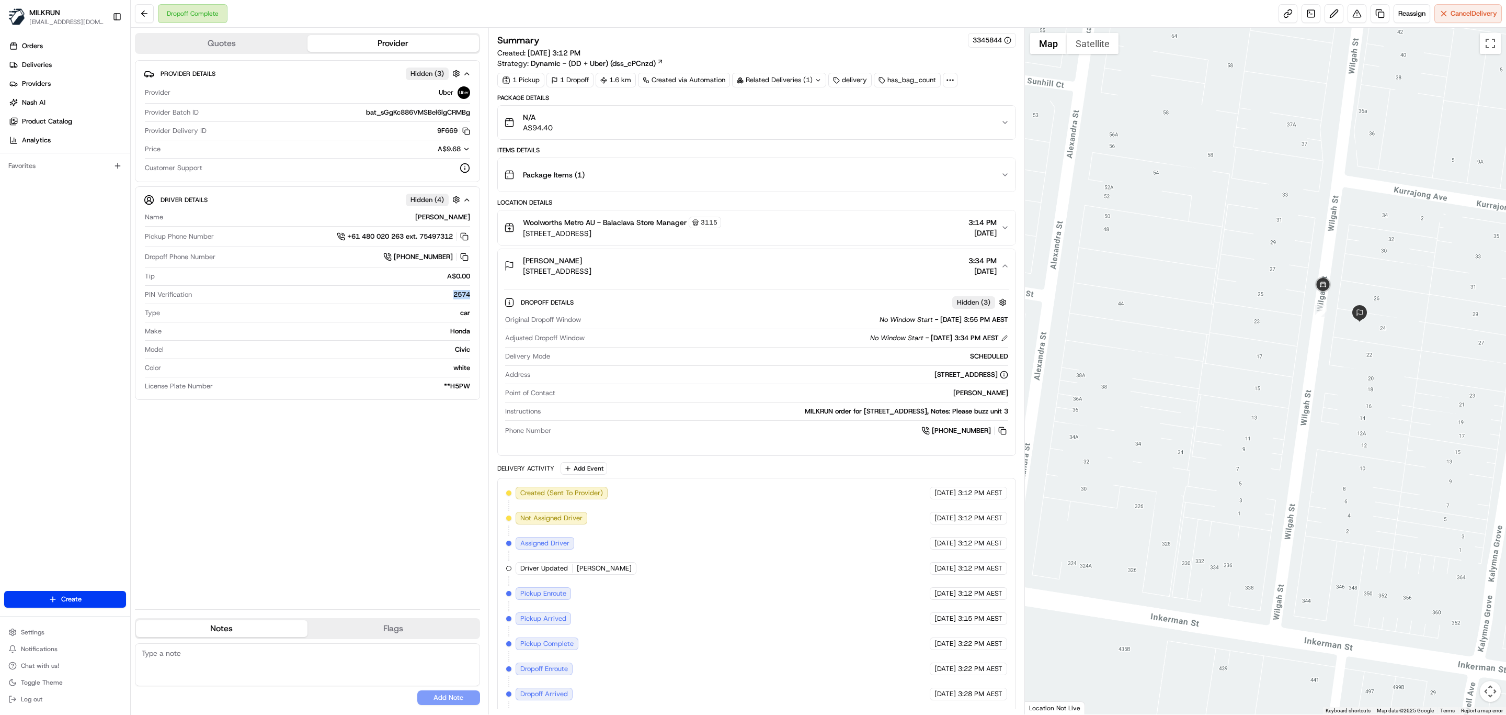
drag, startPoint x: 198, startPoint y: 300, endPoint x: 146, endPoint y: 303, distance: 51.4
click at [146, 303] on div "PIN Verification 2574" at bounding box center [307, 297] width 325 height 14
click at [308, 485] on div "Provider Details Hidden ( 3 ) Provider Uber Provider Batch ID bat_sGgKc886VMSBe…" at bounding box center [307, 330] width 345 height 540
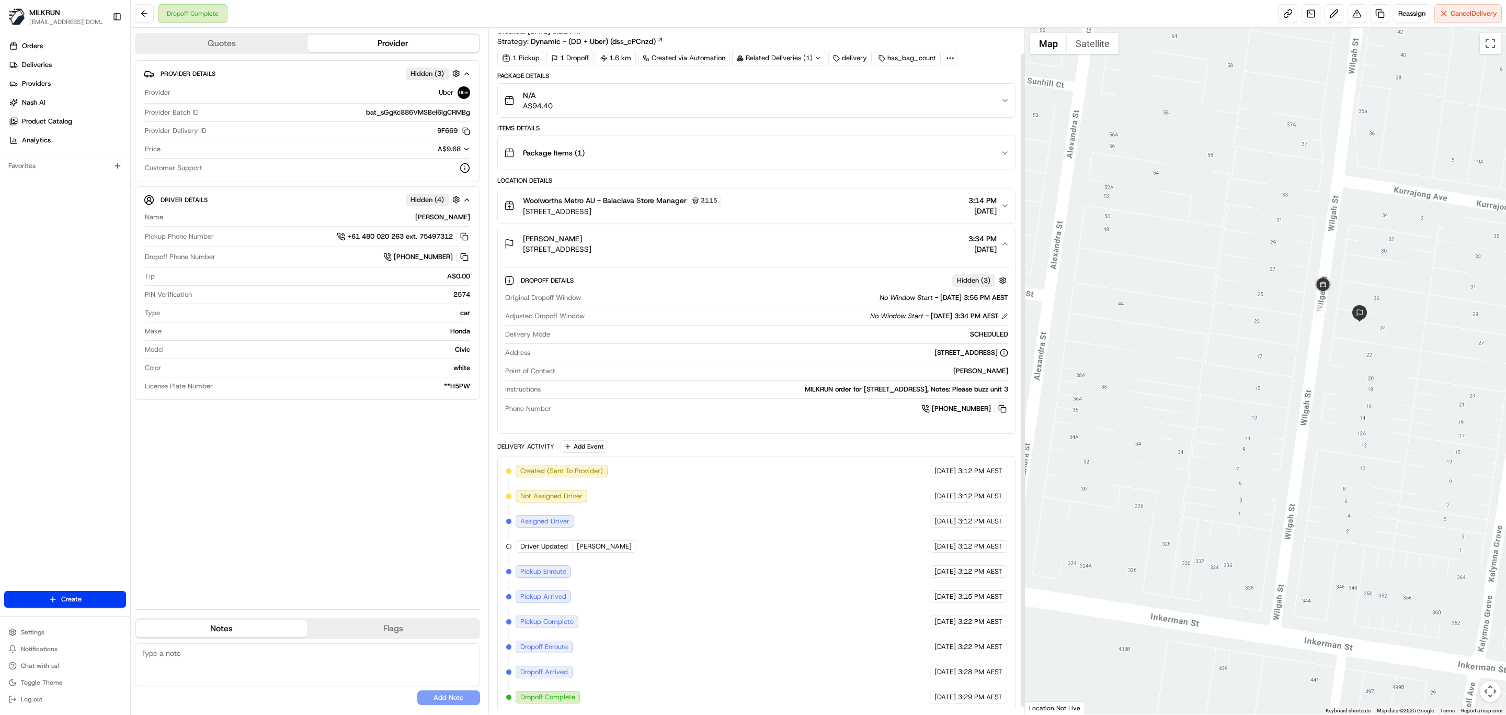
scroll to position [35, 0]
